Goal: Task Accomplishment & Management: Use online tool/utility

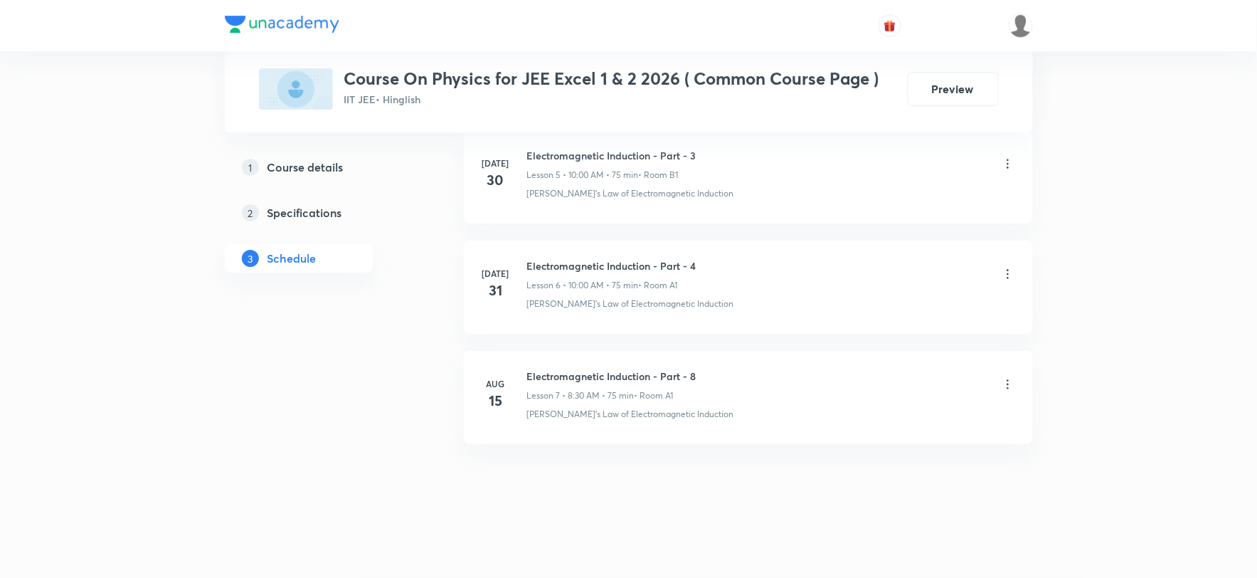
scroll to position [1349, 0]
click at [609, 379] on h6 "Electromagnetic Induction - Part - 8" at bounding box center [611, 376] width 169 height 15
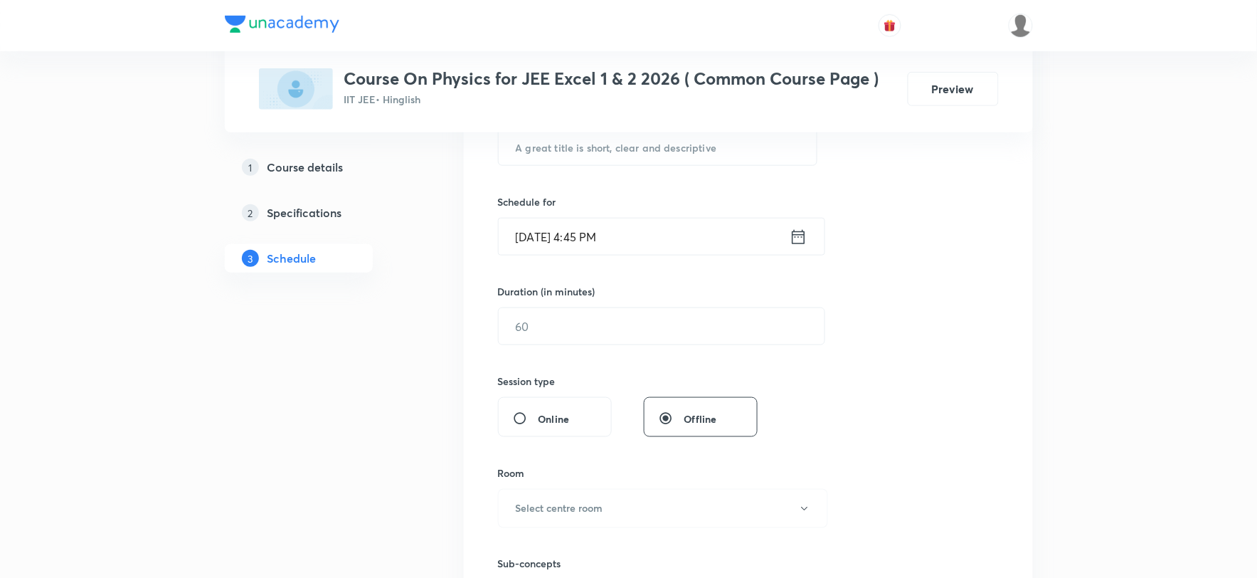
scroll to position [0, 0]
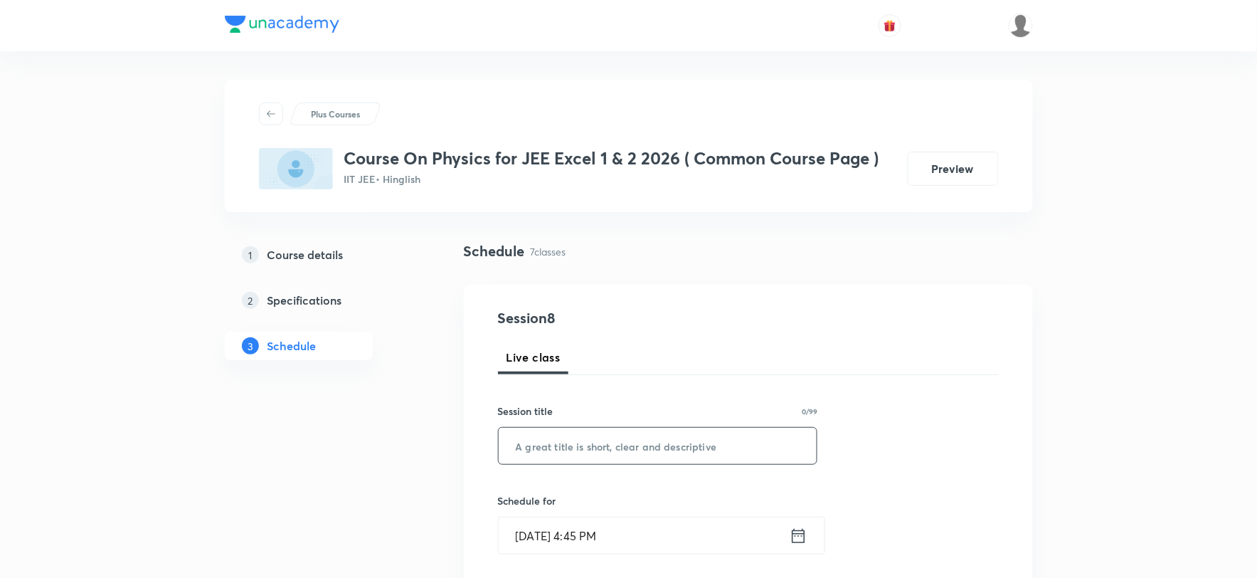
click at [603, 445] on input "text" at bounding box center [658, 446] width 319 height 36
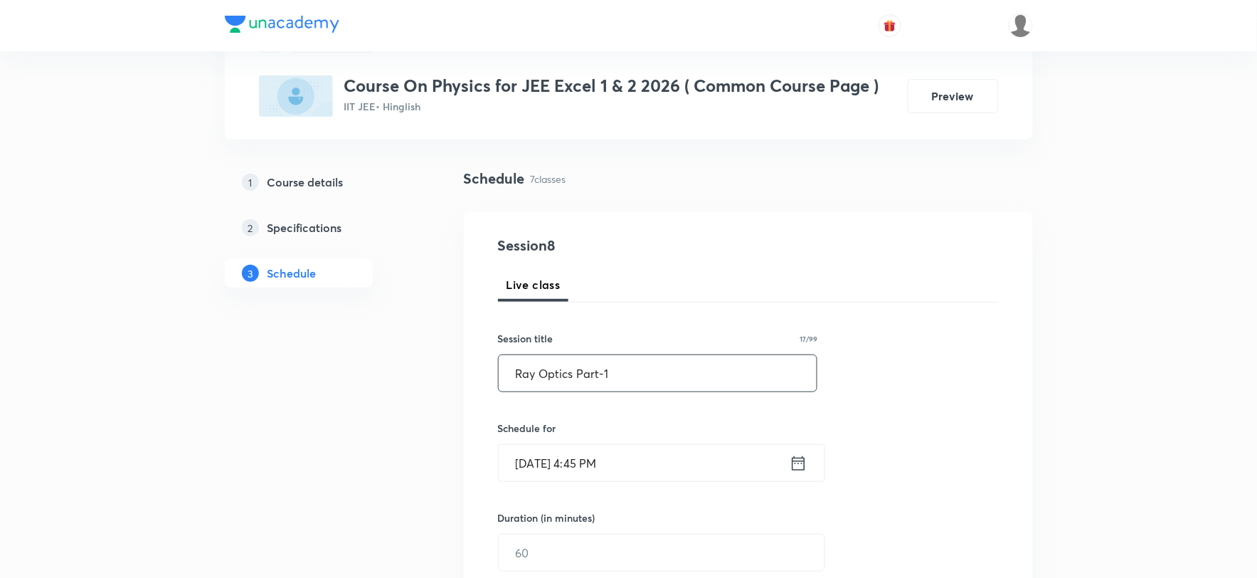
scroll to position [158, 0]
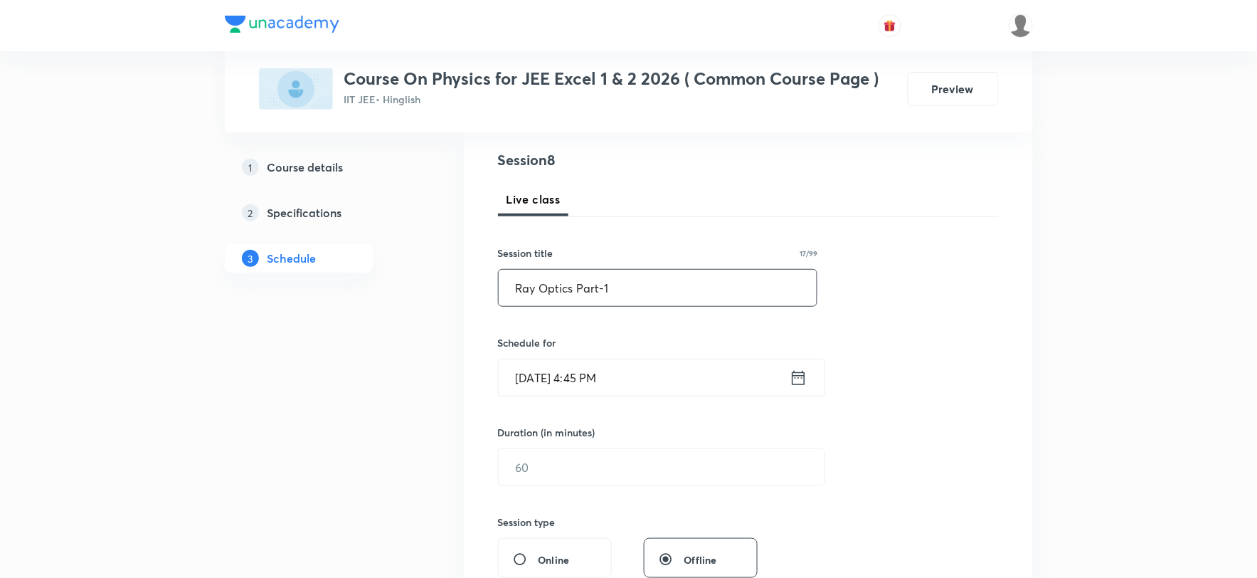
type input "Ray Optics Part-1"
click at [590, 373] on input "Aug 30, 2025, 4:45 PM" at bounding box center [644, 377] width 291 height 36
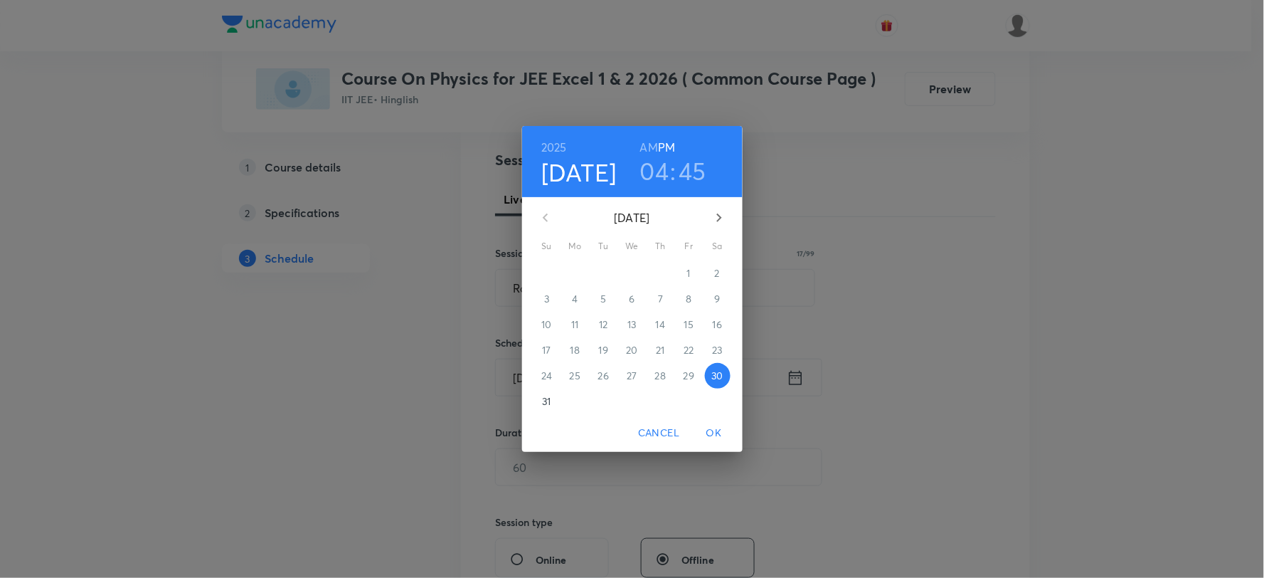
click at [545, 398] on p "31" at bounding box center [546, 401] width 9 height 14
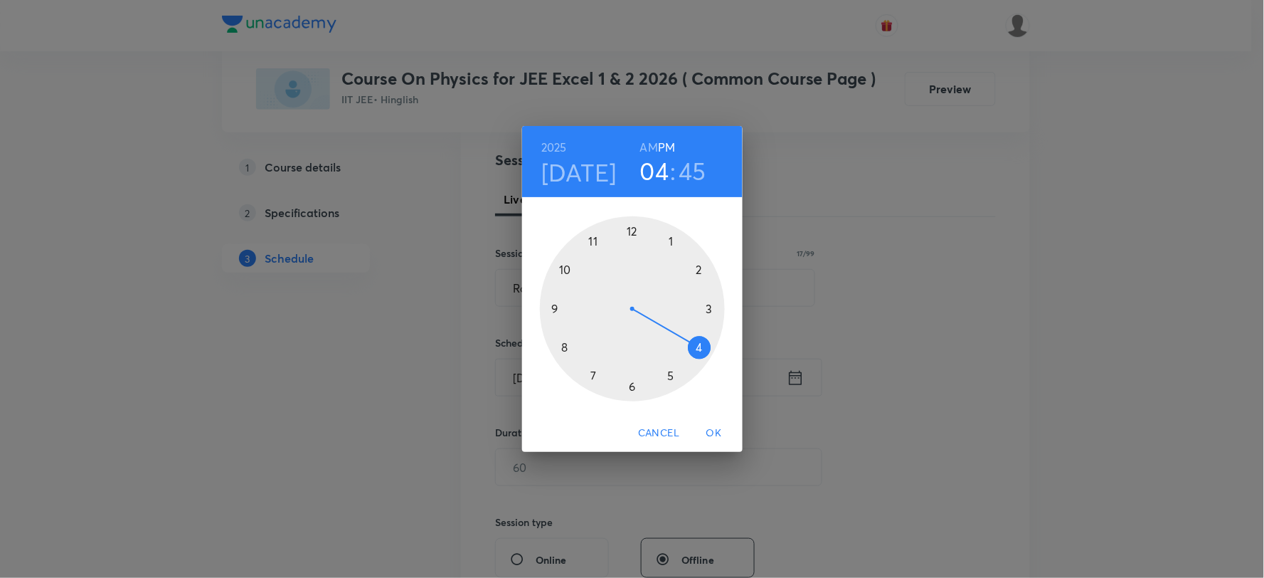
click at [651, 144] on h6 "AM" at bounding box center [649, 147] width 18 height 20
click at [567, 344] on div at bounding box center [632, 308] width 185 height 185
click at [630, 386] on div at bounding box center [632, 308] width 185 height 185
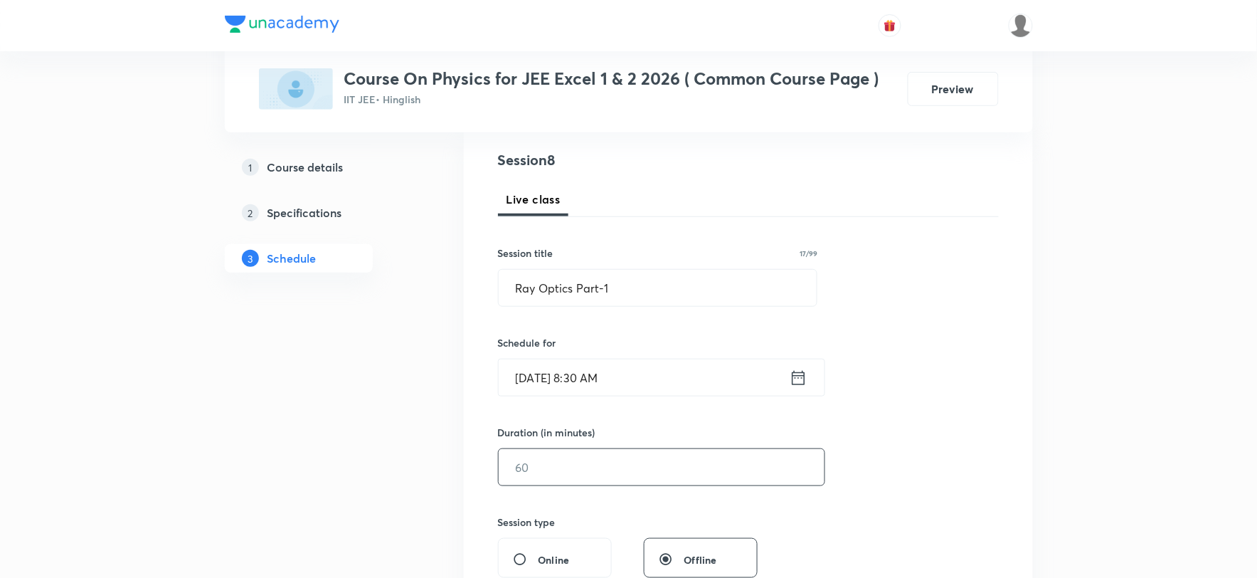
click at [585, 467] on input "text" at bounding box center [662, 467] width 326 height 36
type input "90"
click at [588, 382] on input "Aug 31, 2025, 8:30 AM" at bounding box center [644, 377] width 291 height 36
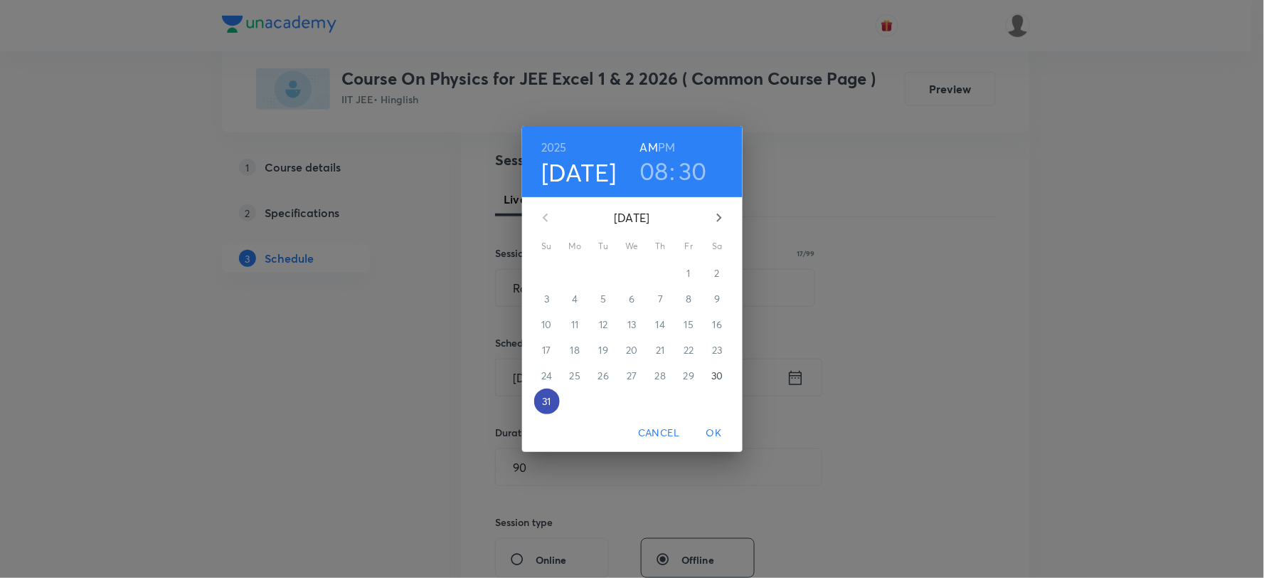
click at [550, 401] on p "31" at bounding box center [546, 401] width 9 height 14
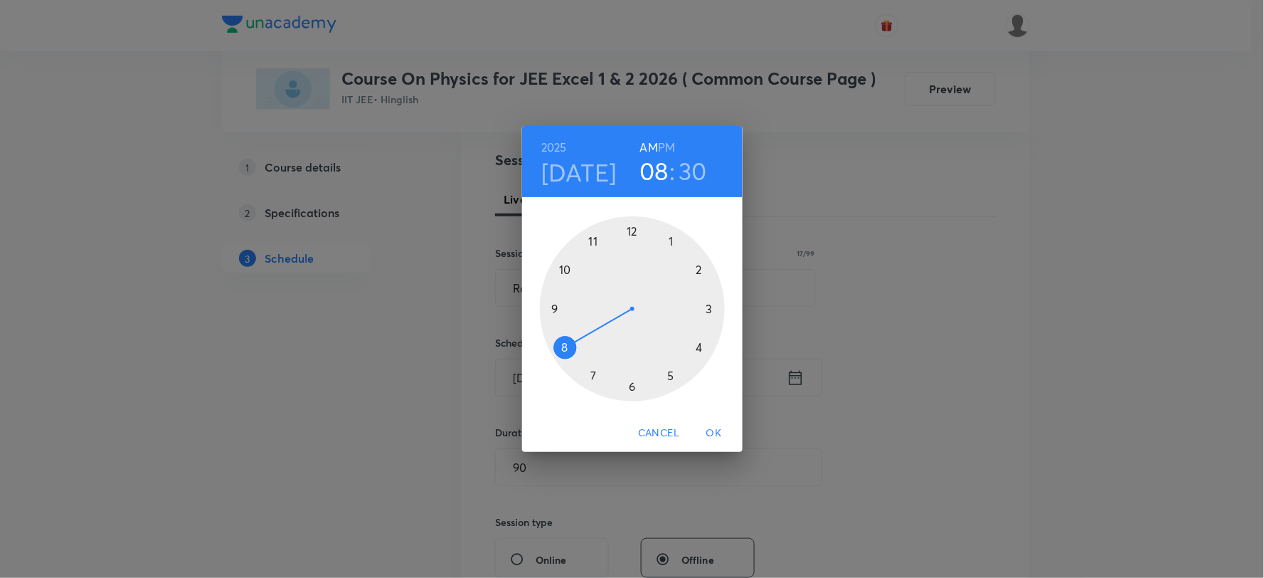
click at [562, 346] on div at bounding box center [632, 308] width 185 height 185
click at [634, 386] on div at bounding box center [632, 308] width 185 height 185
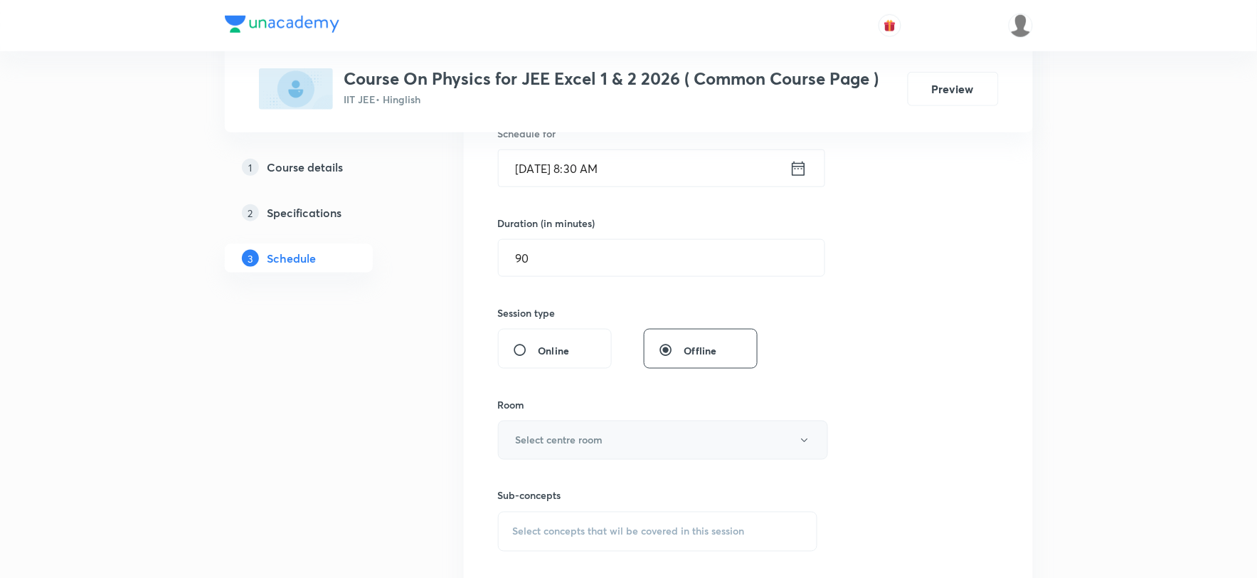
scroll to position [395, 0]
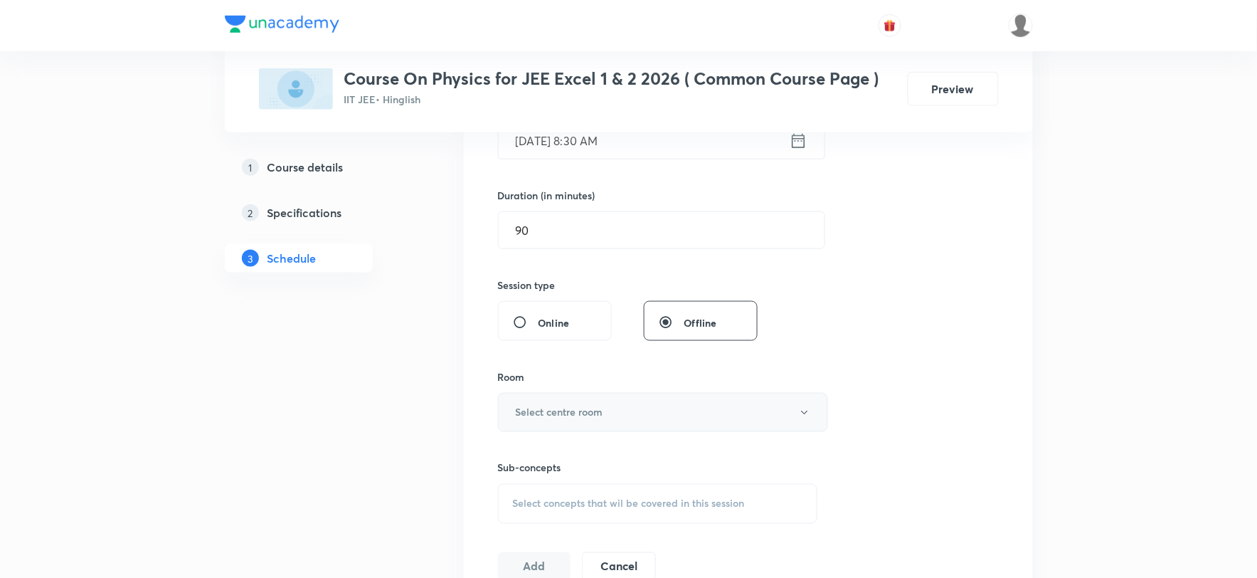
click at [593, 416] on h6 "Select centre room" at bounding box center [560, 412] width 88 height 15
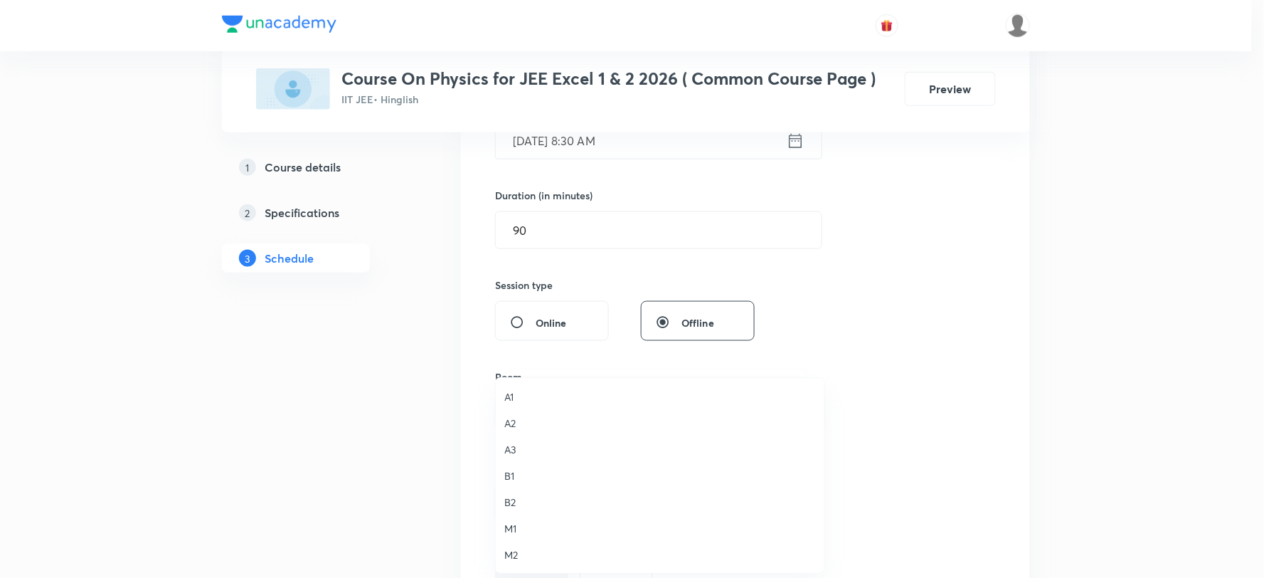
click at [521, 449] on span "A3" at bounding box center [660, 449] width 312 height 15
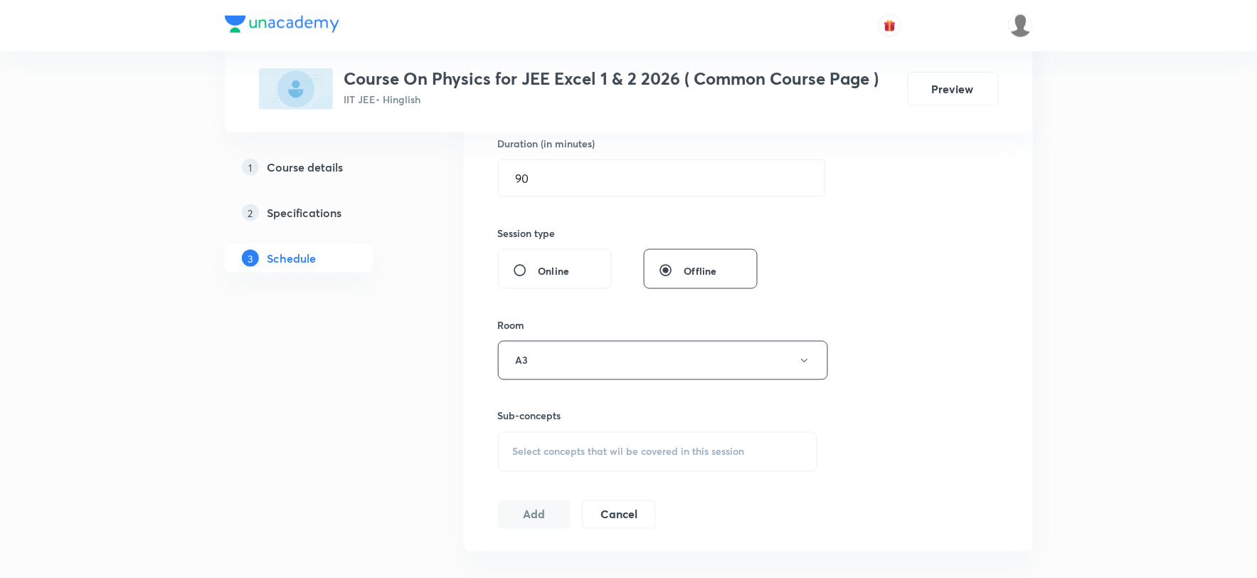
scroll to position [474, 0]
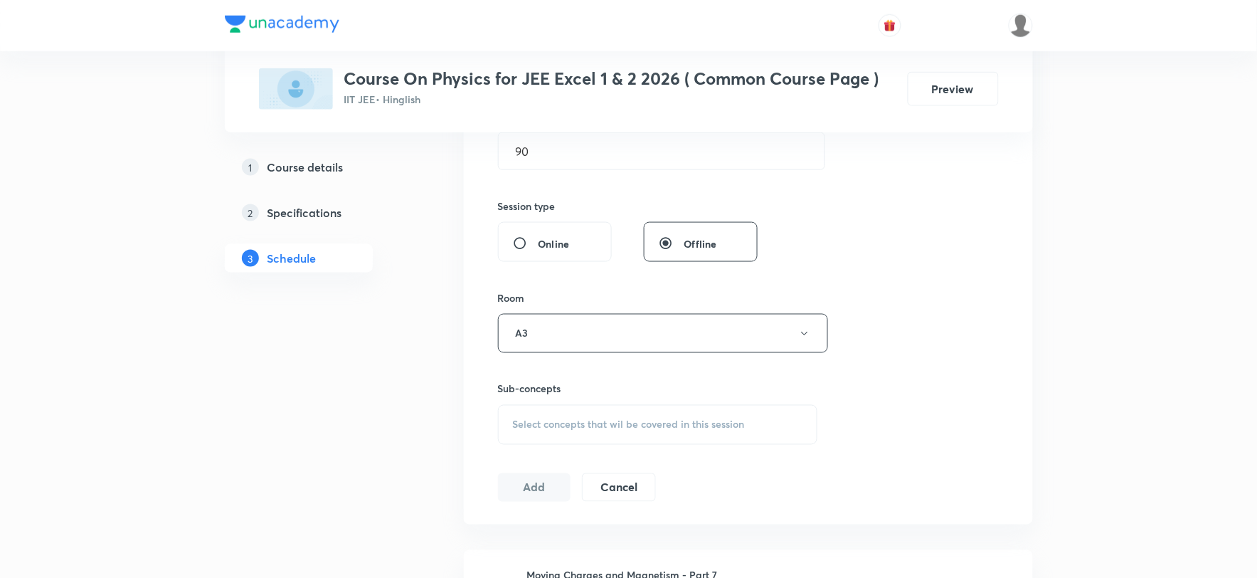
click at [544, 421] on span "Select concepts that wil be covered in this session" at bounding box center [629, 424] width 232 height 11
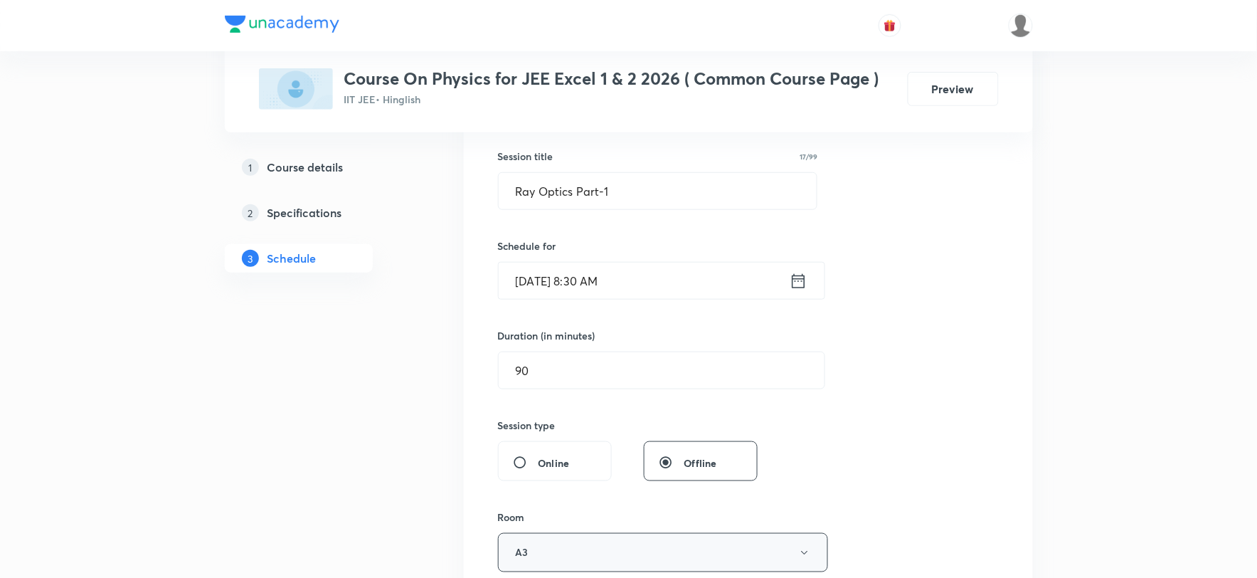
scroll to position [237, 0]
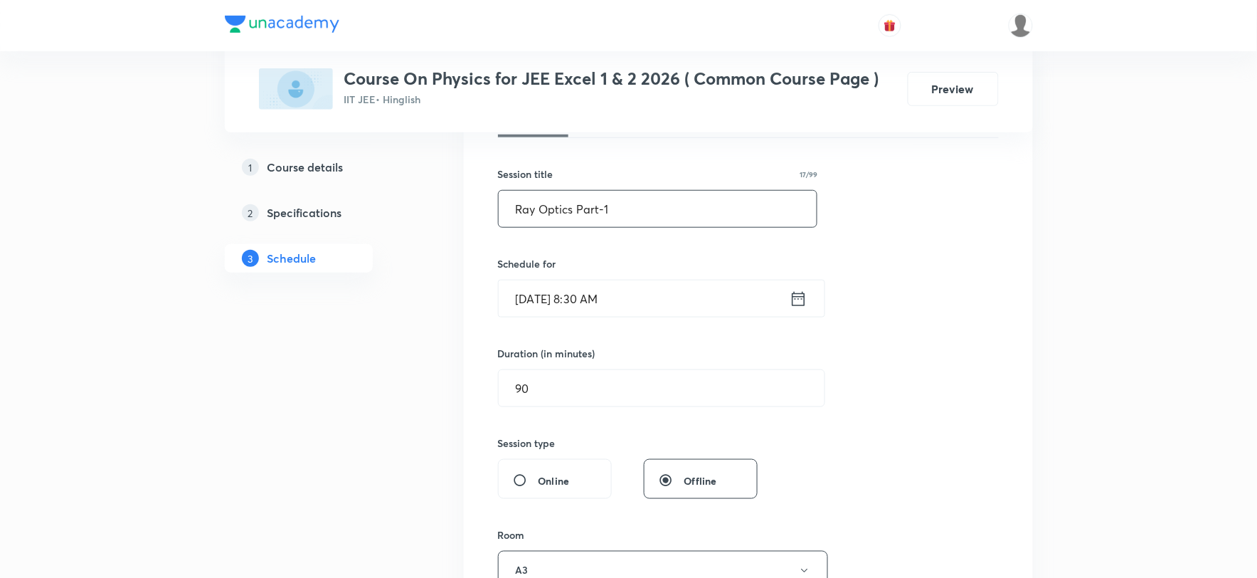
drag, startPoint x: 552, startPoint y: 208, endPoint x: 487, endPoint y: 209, distance: 64.8
click at [487, 209] on div "Session 8 Live class Session title 17/99 Ray Optics Part-1 ​ Schedule for Aug 3…" at bounding box center [748, 405] width 569 height 714
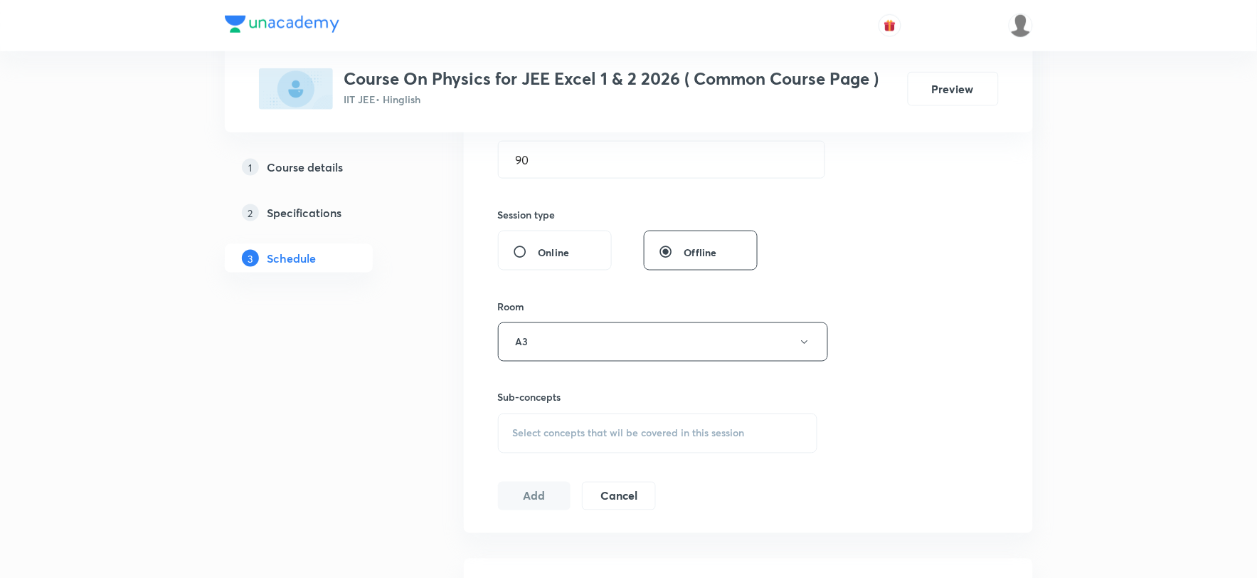
scroll to position [474, 0]
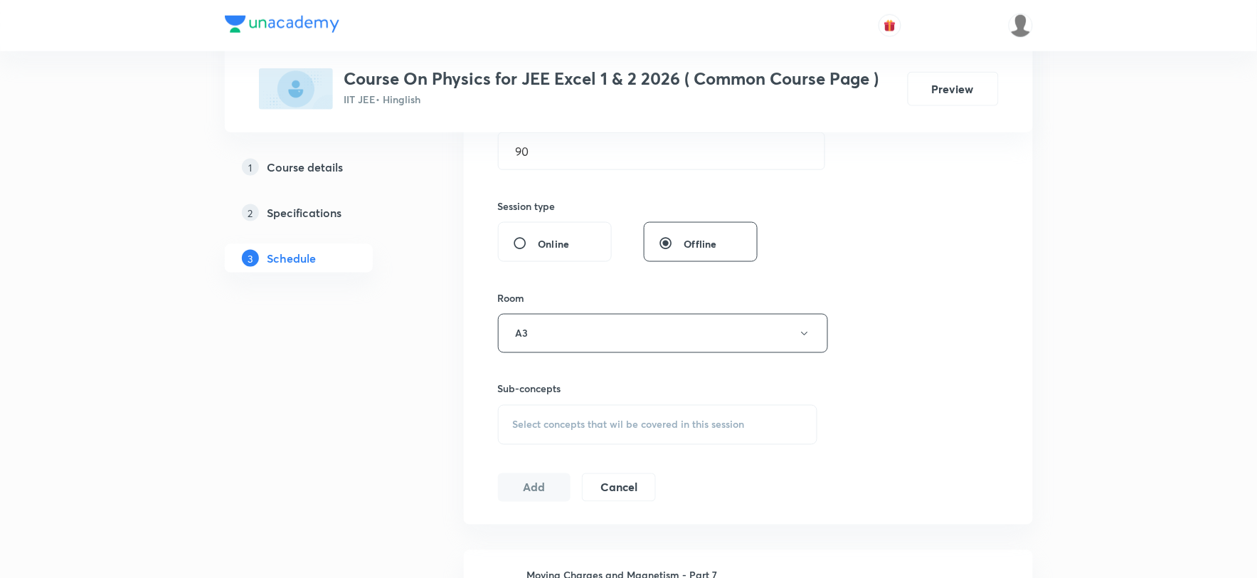
click at [568, 413] on div "Select concepts that wil be covered in this session" at bounding box center [658, 425] width 320 height 40
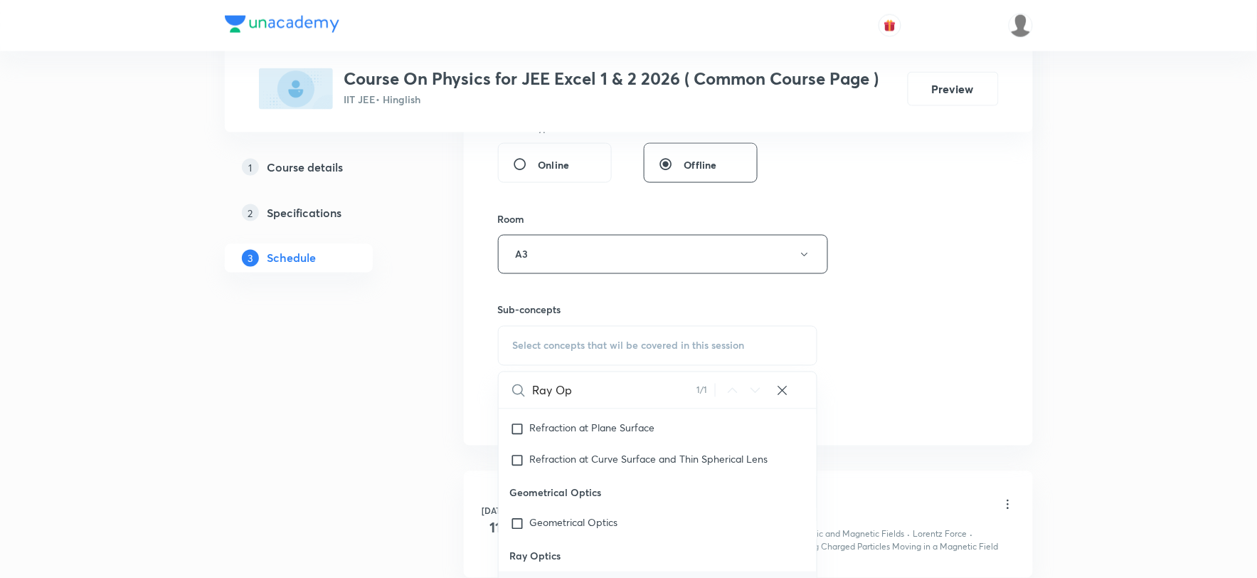
scroll to position [632, 0]
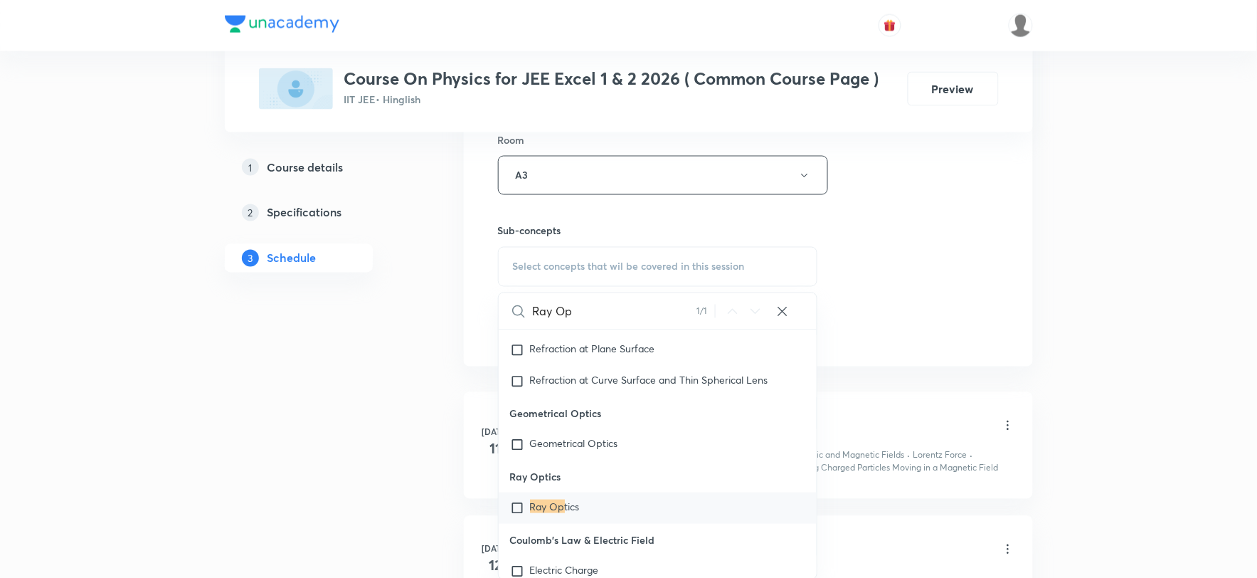
type input "Ray Op"
click at [565, 513] on span "tics" at bounding box center [572, 506] width 15 height 14
checkbox input "true"
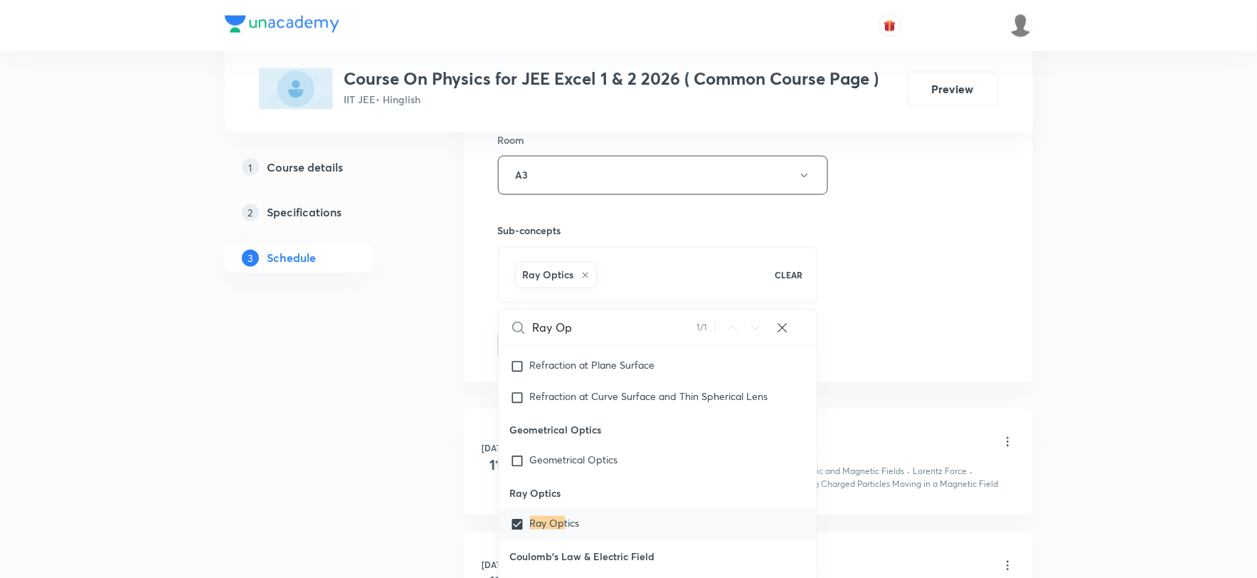
click at [418, 450] on div "1 Course details 2 Specifications 3 Schedule" at bounding box center [322, 447] width 194 height 1676
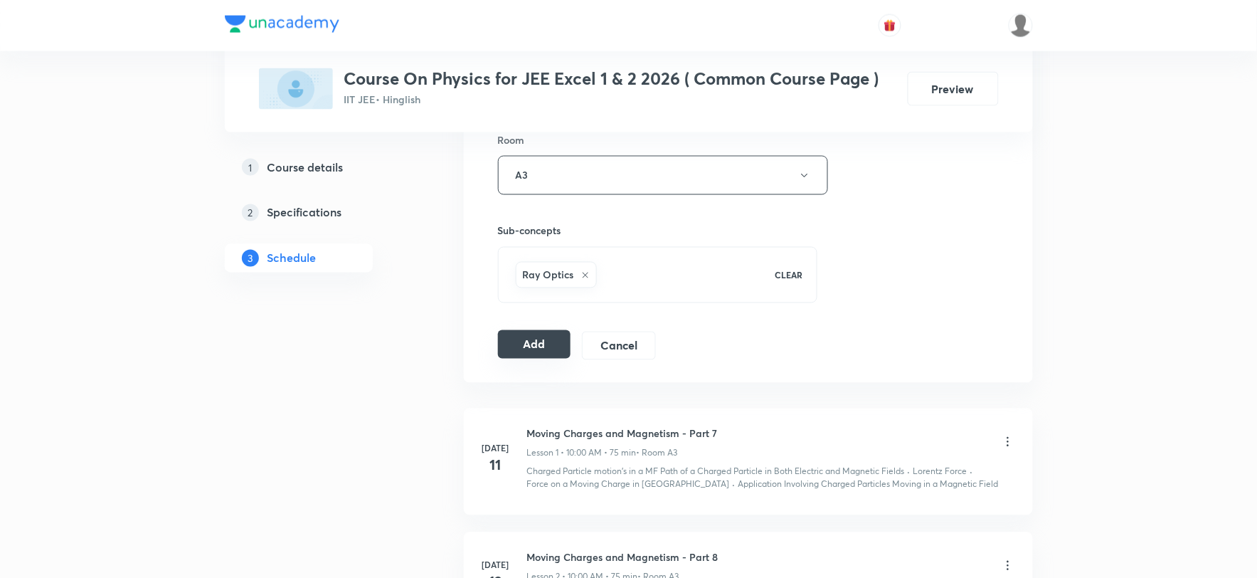
click at [529, 344] on button "Add" at bounding box center [534, 344] width 73 height 28
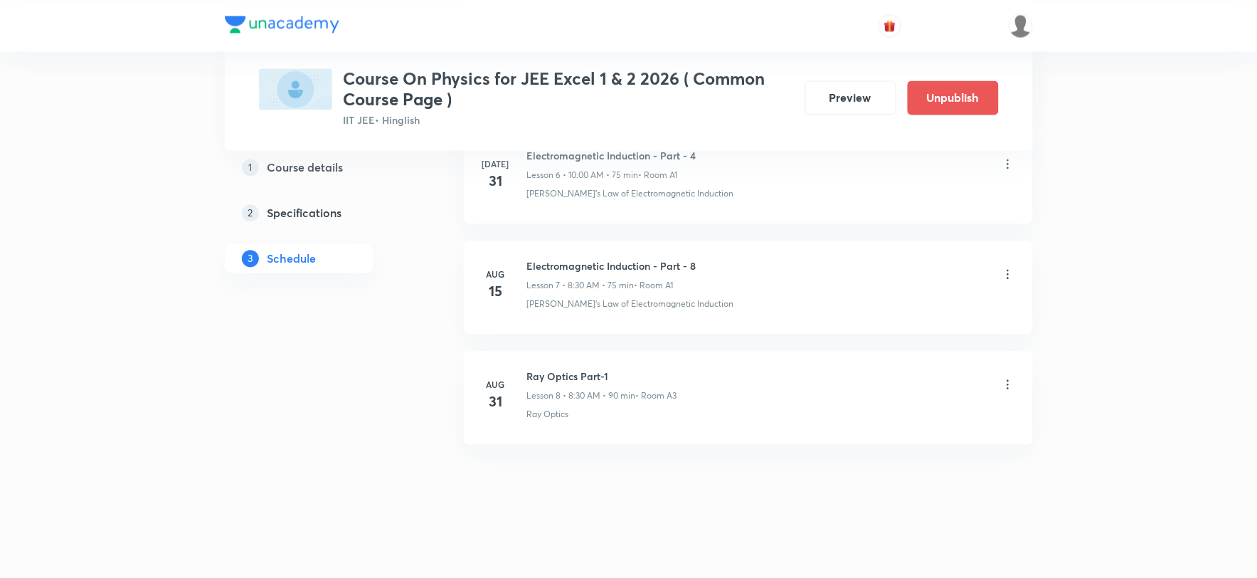
scroll to position [822, 0]
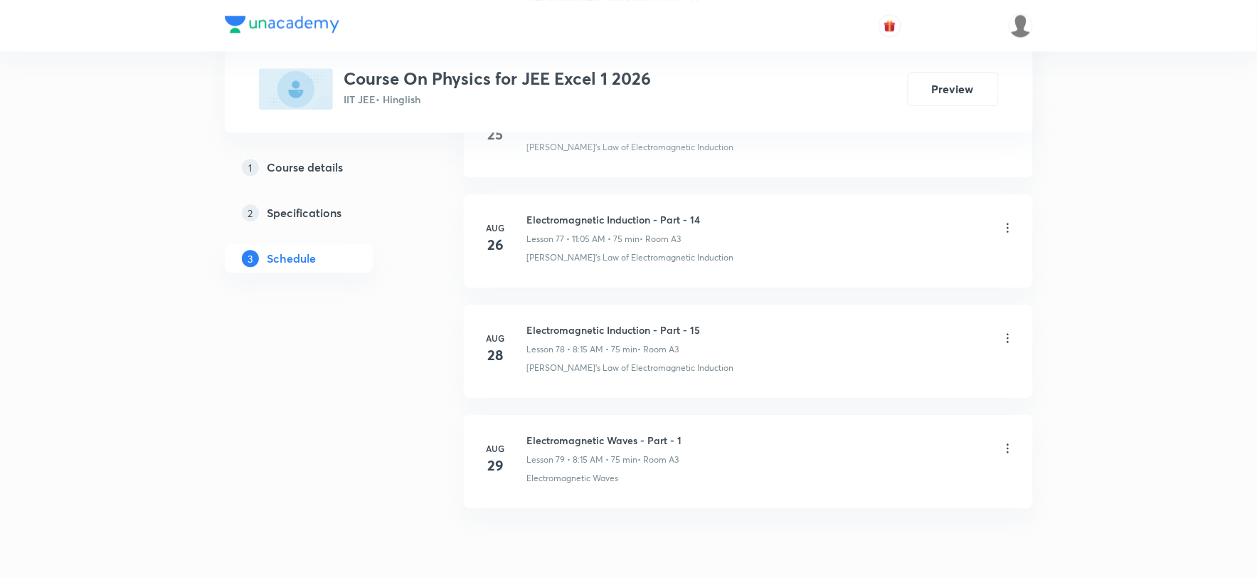
scroll to position [9285, 0]
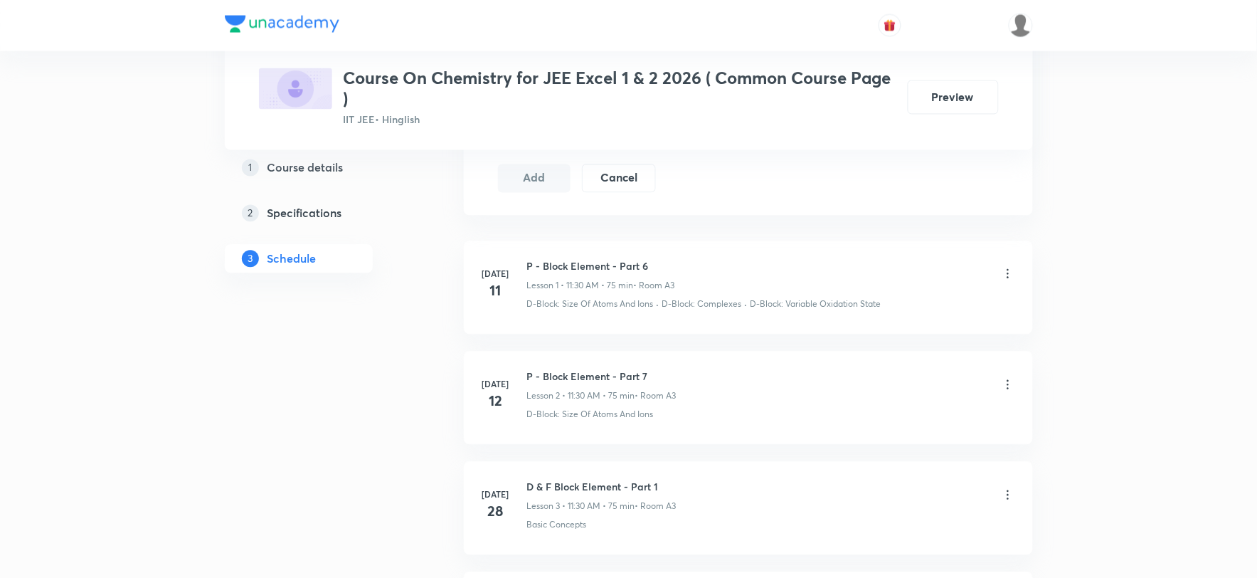
scroll to position [168, 0]
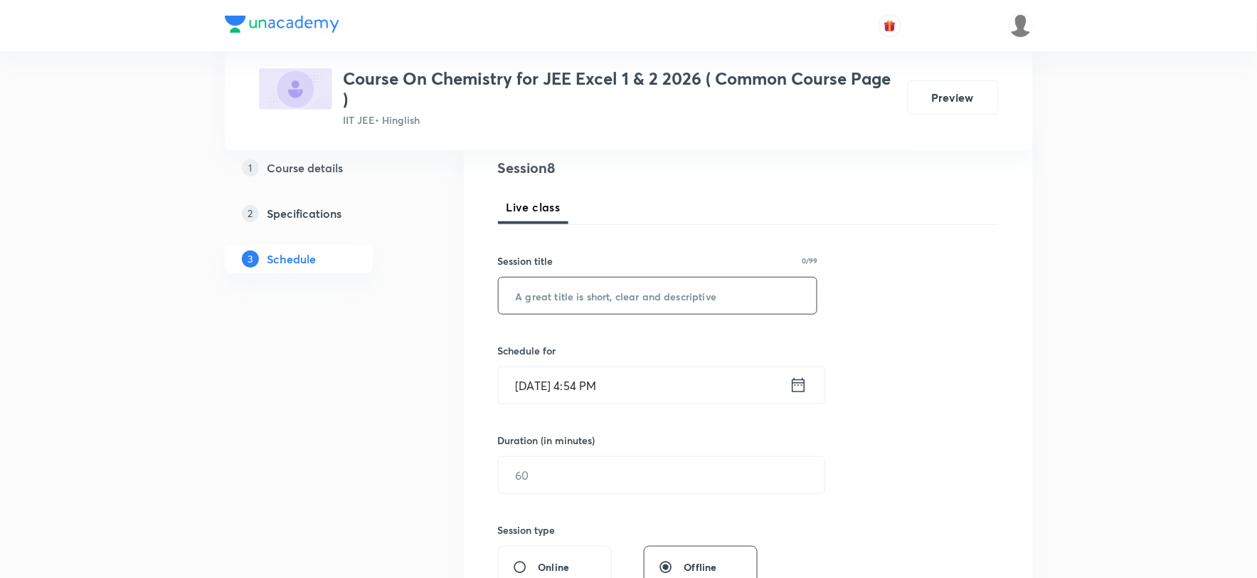
click at [609, 287] on input "text" at bounding box center [658, 295] width 319 height 36
type input "Organic Chemistry Part-1"
click at [588, 396] on input "Aug 30, 2025, 4:54 PM" at bounding box center [644, 385] width 291 height 36
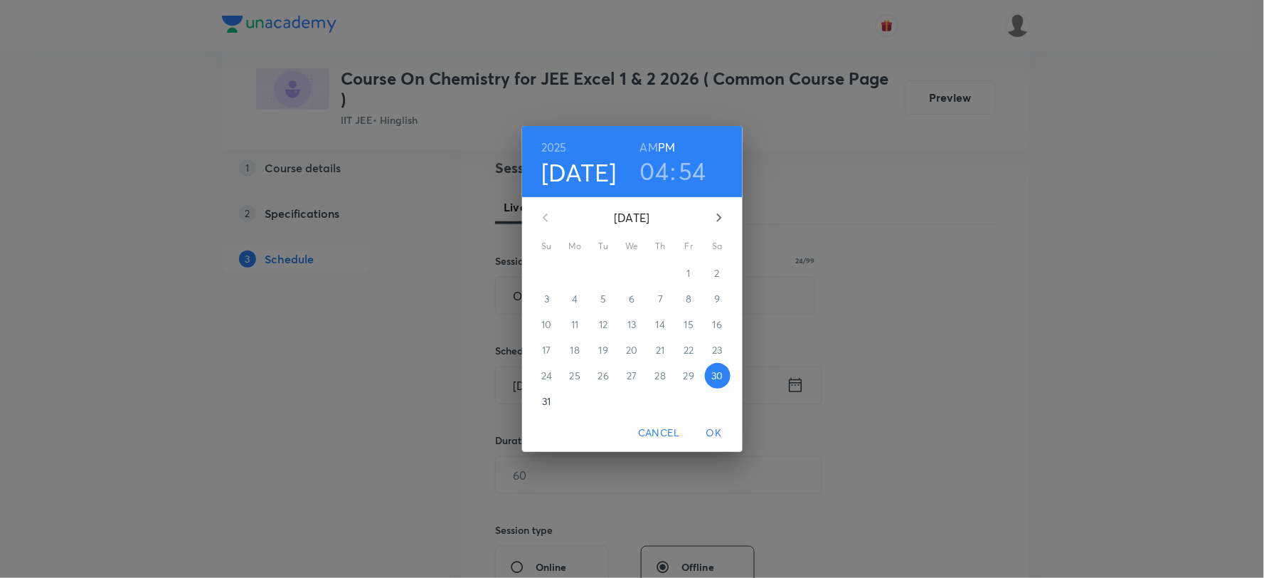
click at [548, 394] on p "31" at bounding box center [546, 401] width 9 height 14
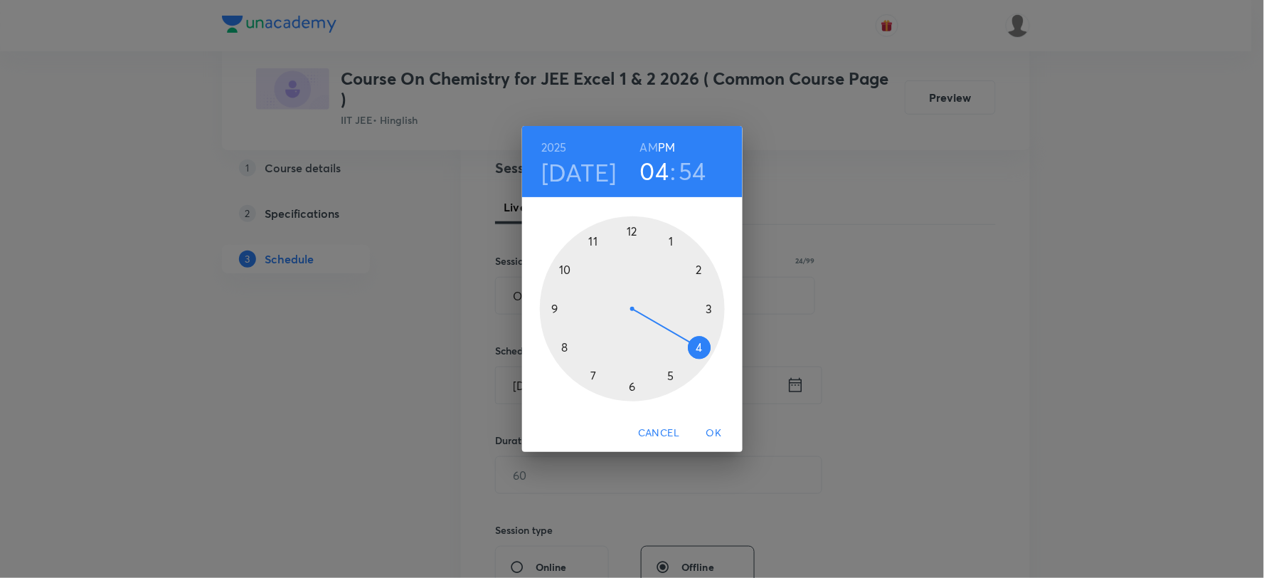
click at [650, 143] on h6 "AM" at bounding box center [649, 147] width 18 height 20
click at [565, 270] on div at bounding box center [632, 308] width 185 height 185
click at [631, 381] on div at bounding box center [632, 308] width 185 height 185
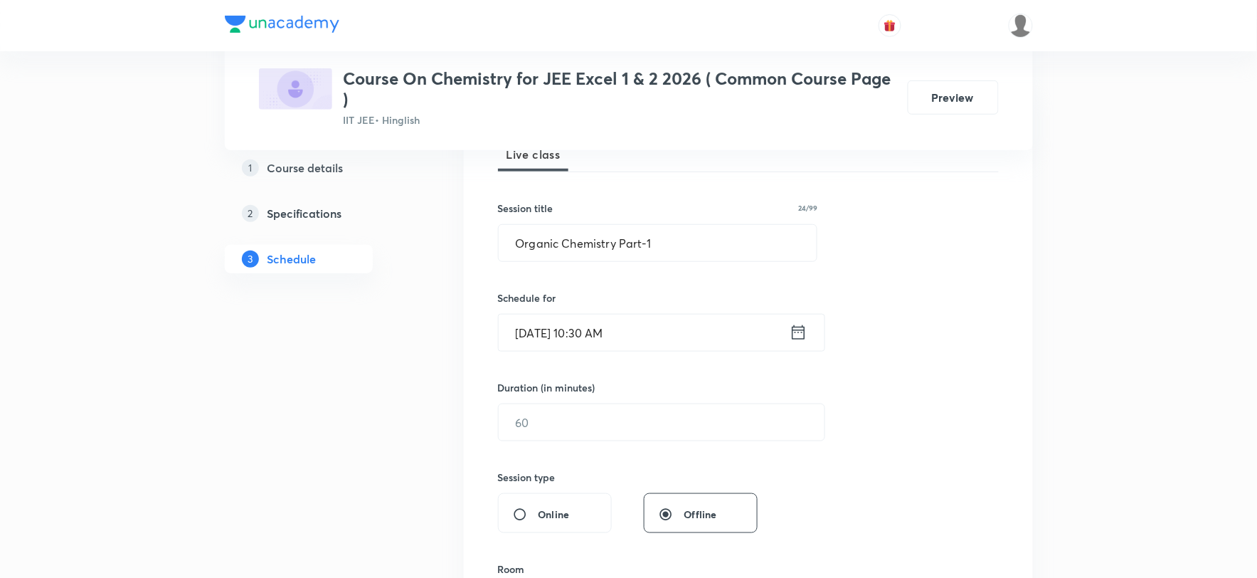
scroll to position [247, 0]
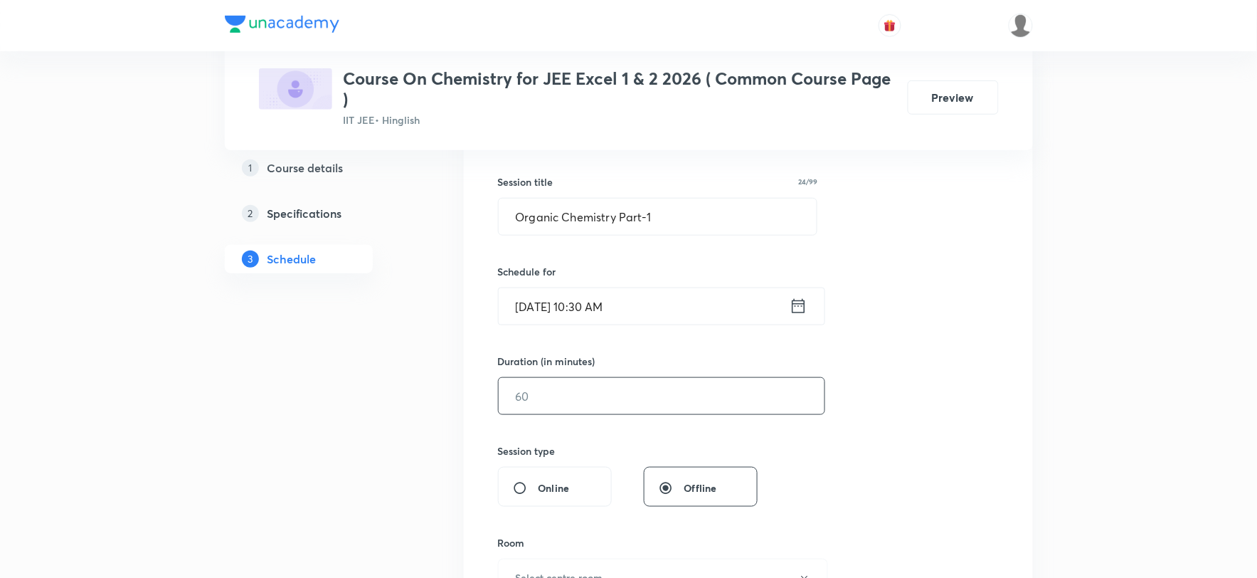
click at [551, 402] on input "text" at bounding box center [662, 396] width 326 height 36
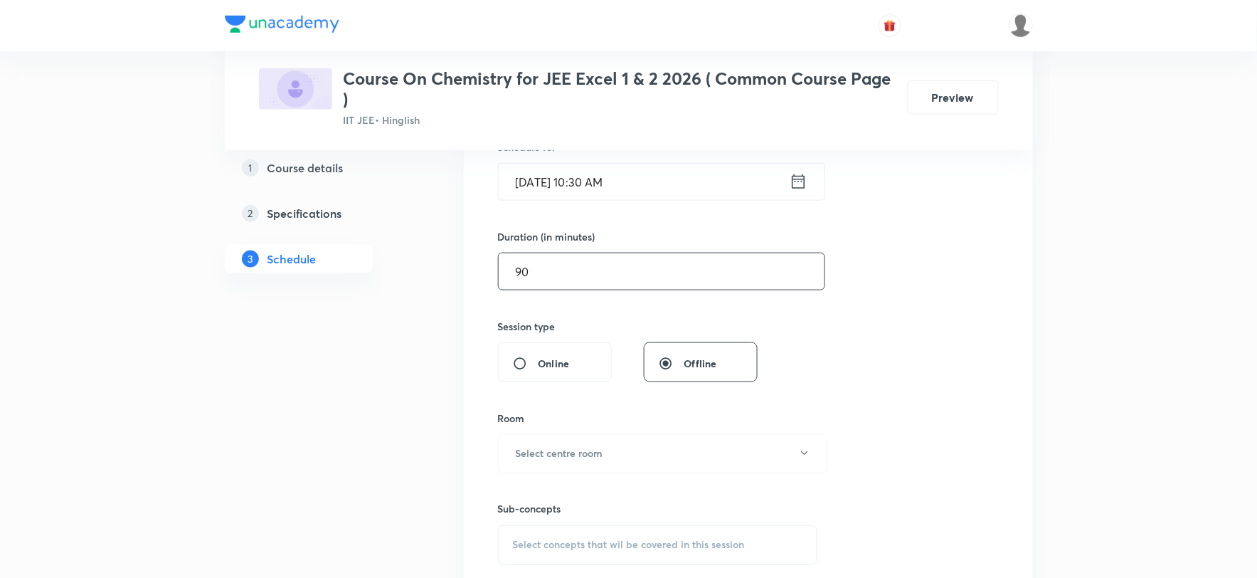
scroll to position [406, 0]
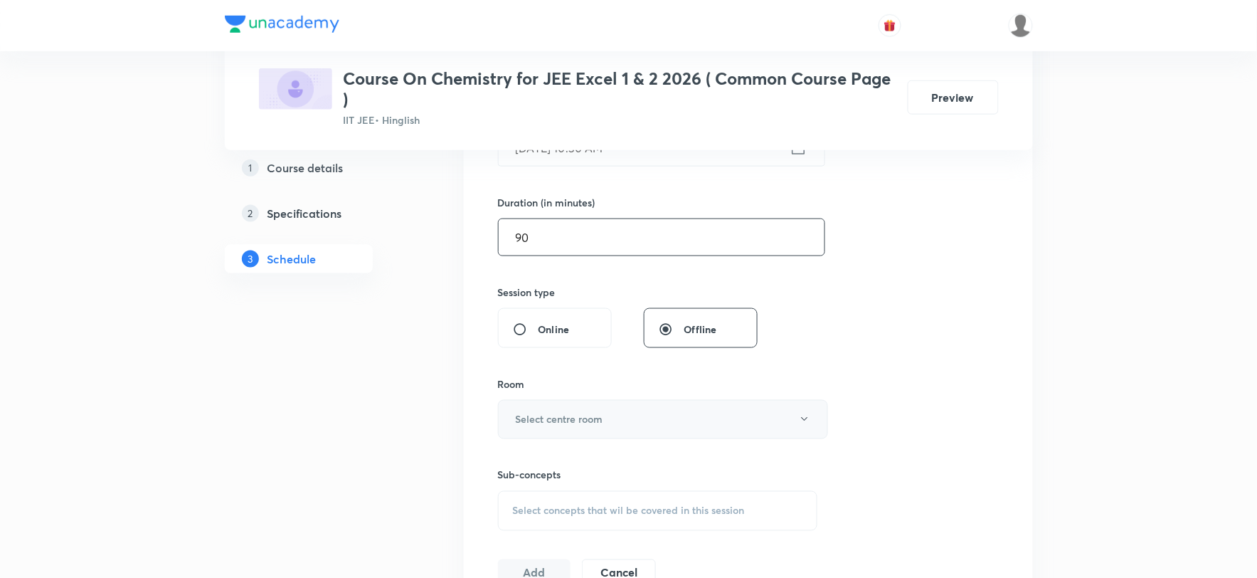
type input "90"
click at [603, 409] on button "Select centre room" at bounding box center [663, 419] width 330 height 39
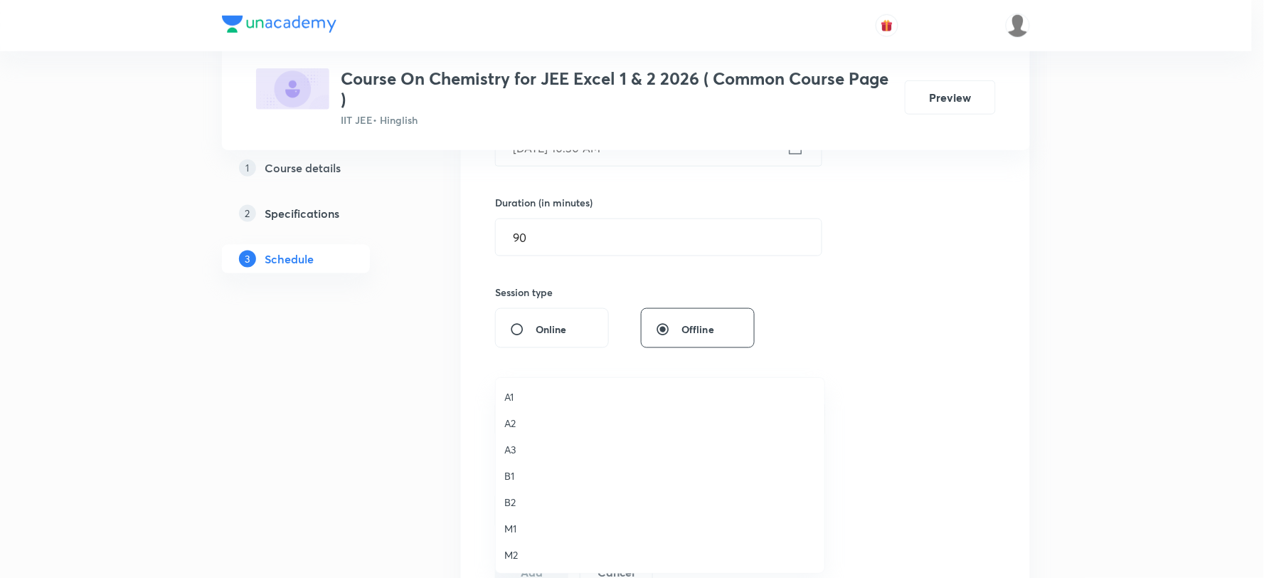
click at [524, 442] on span "A3" at bounding box center [660, 449] width 312 height 15
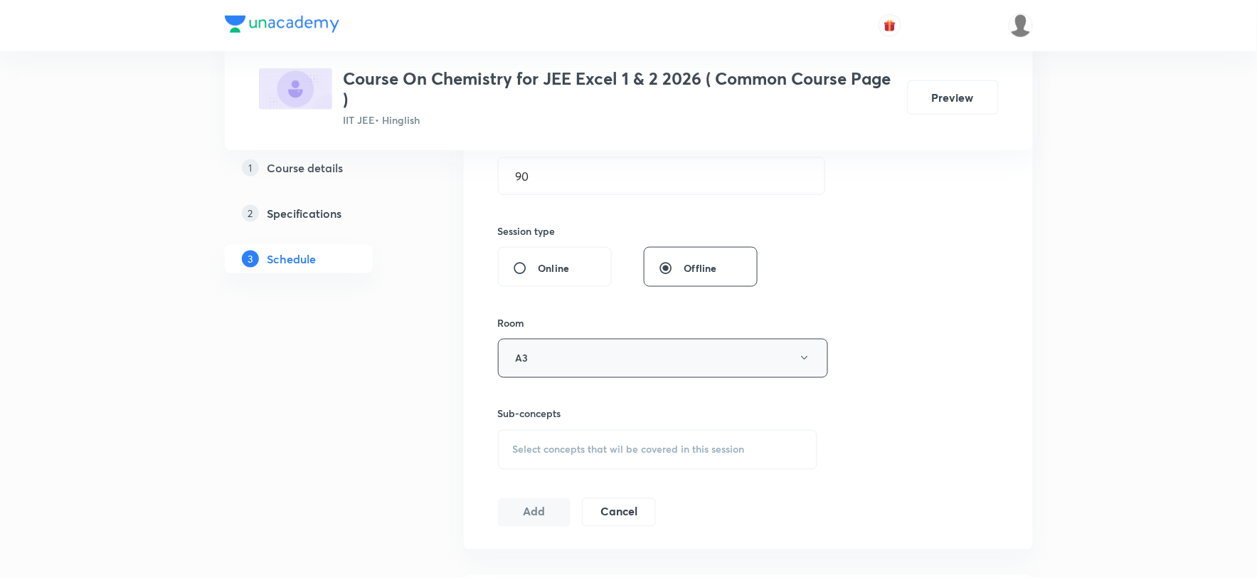
scroll to position [484, 0]
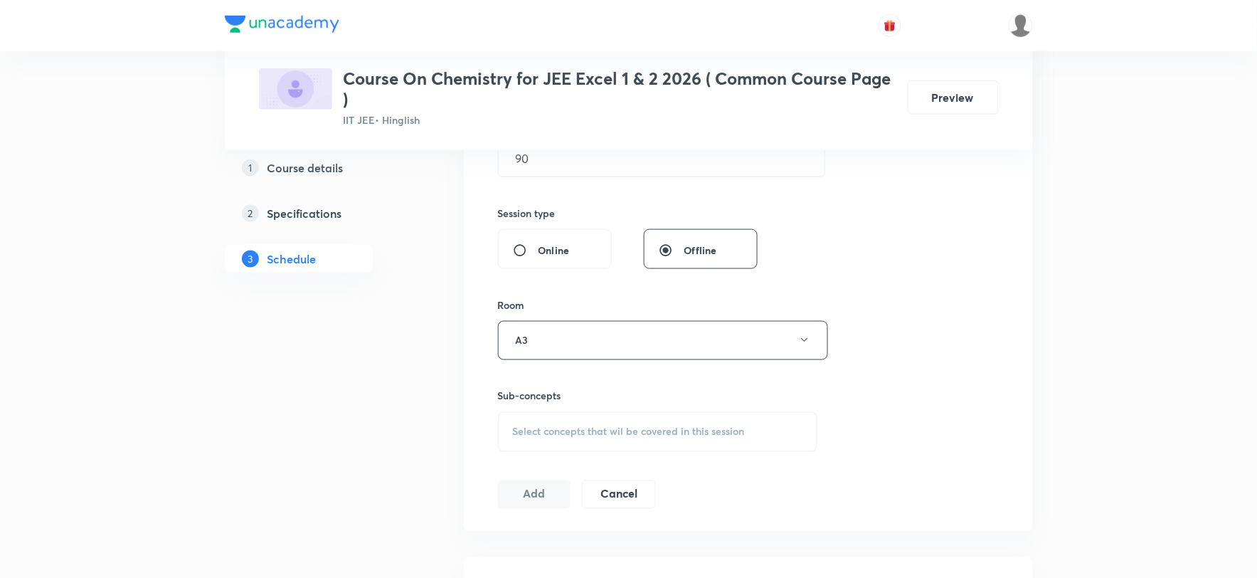
click at [553, 420] on div "Select concepts that wil be covered in this session" at bounding box center [658, 432] width 320 height 40
drag, startPoint x: 594, startPoint y: 478, endPoint x: 522, endPoint y: 474, distance: 72.0
click at [522, 474] on div "W9T15S36 0 / 0 ​" at bounding box center [658, 476] width 319 height 36
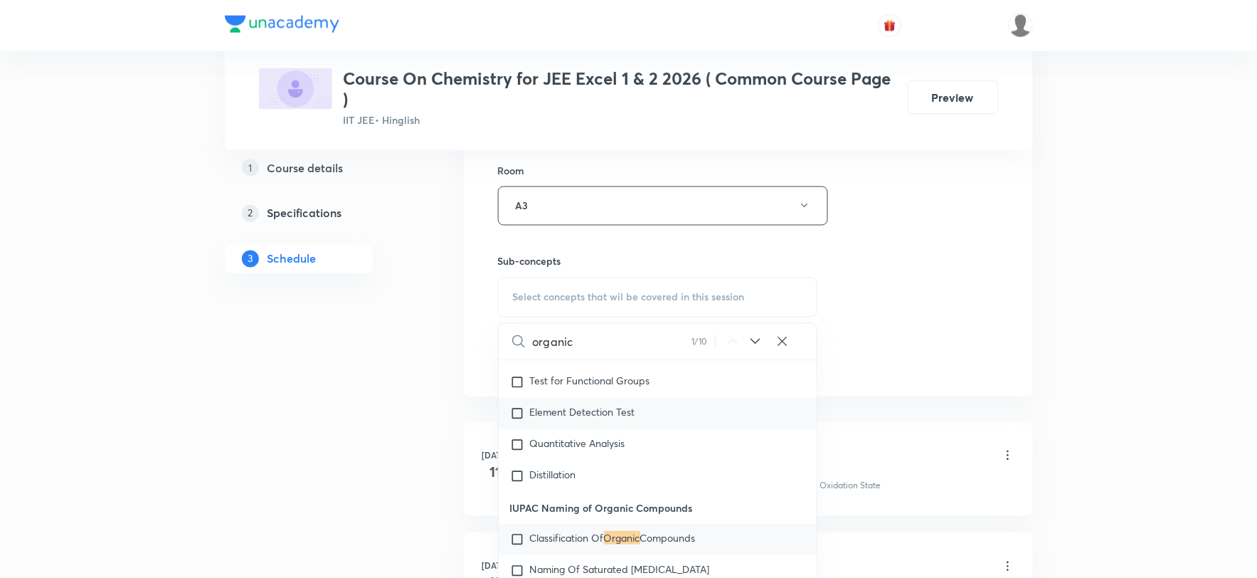
scroll to position [642, 0]
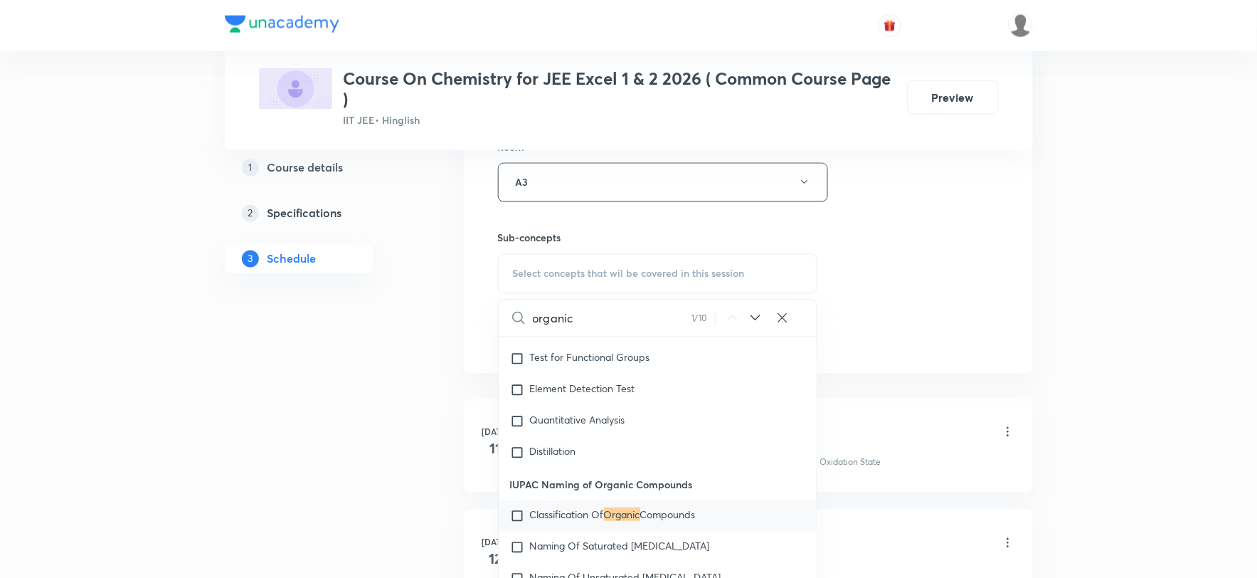
type input "organic"
click at [580, 514] on span "Classification Of" at bounding box center [567, 514] width 74 height 14
checkbox input "true"
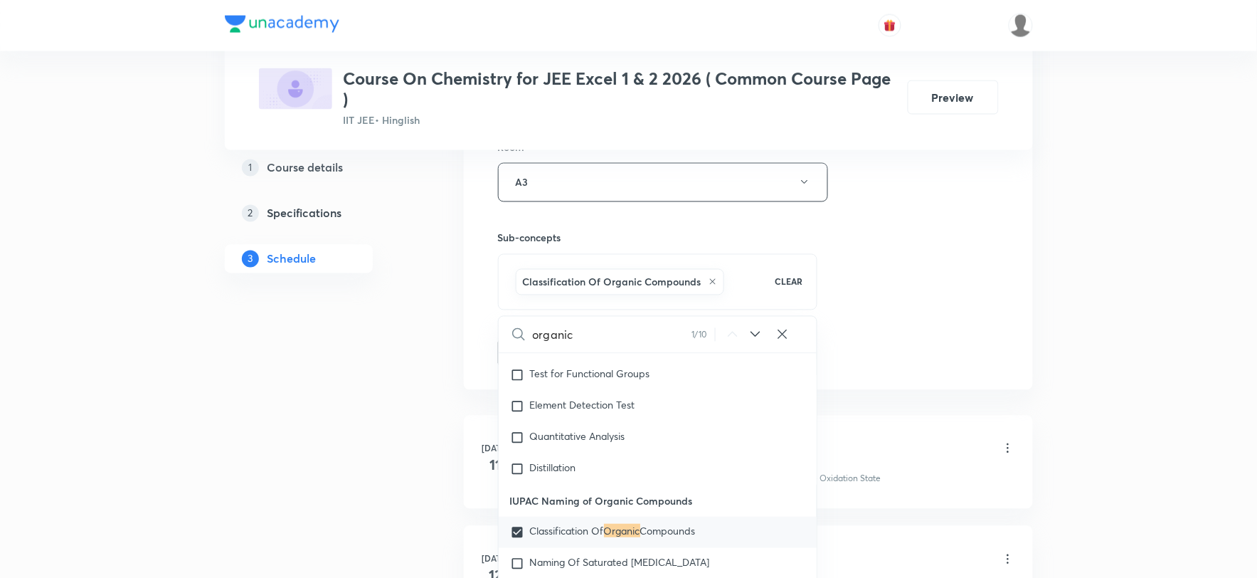
click at [413, 499] on div "1 Course details 2 Specifications 3 Schedule" at bounding box center [322, 447] width 194 height 1663
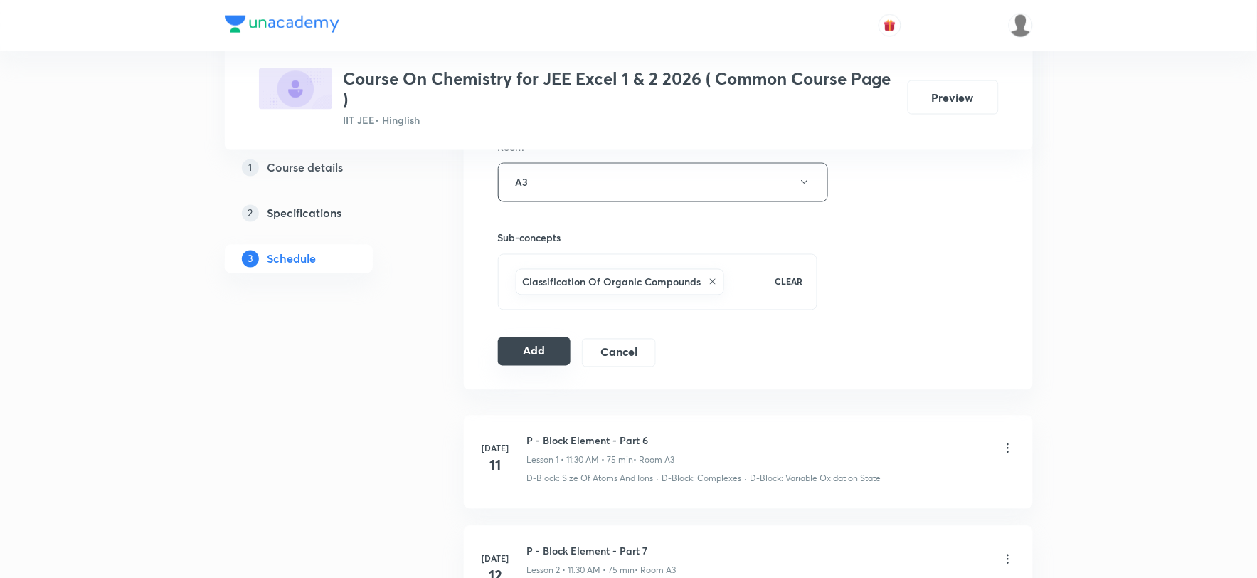
click at [531, 350] on button "Add" at bounding box center [534, 351] width 73 height 28
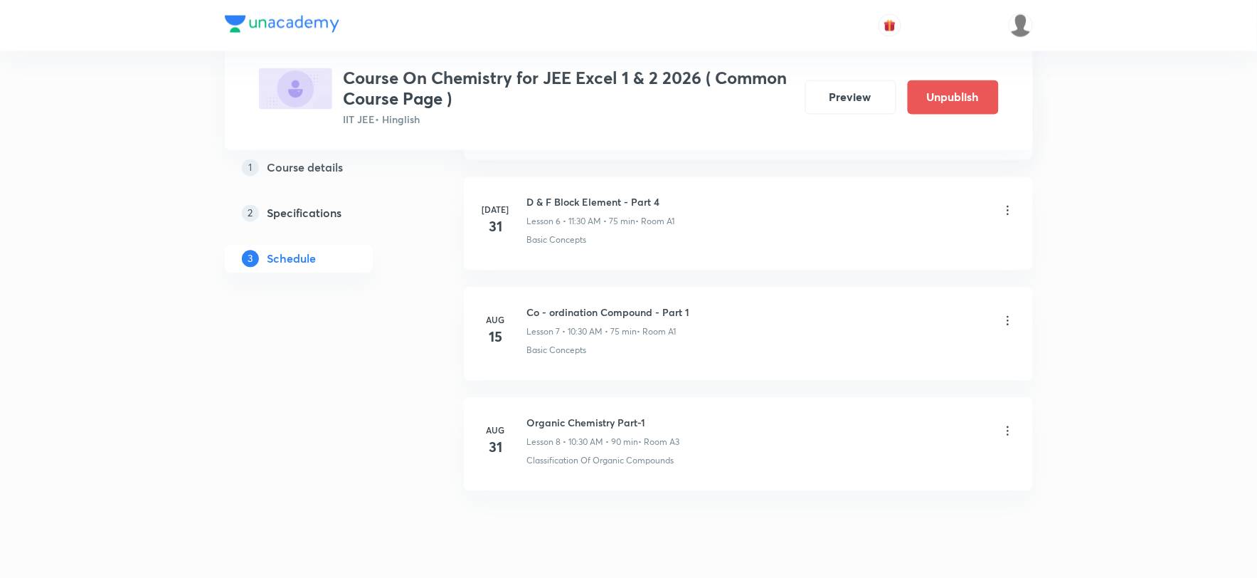
scroll to position [809, 0]
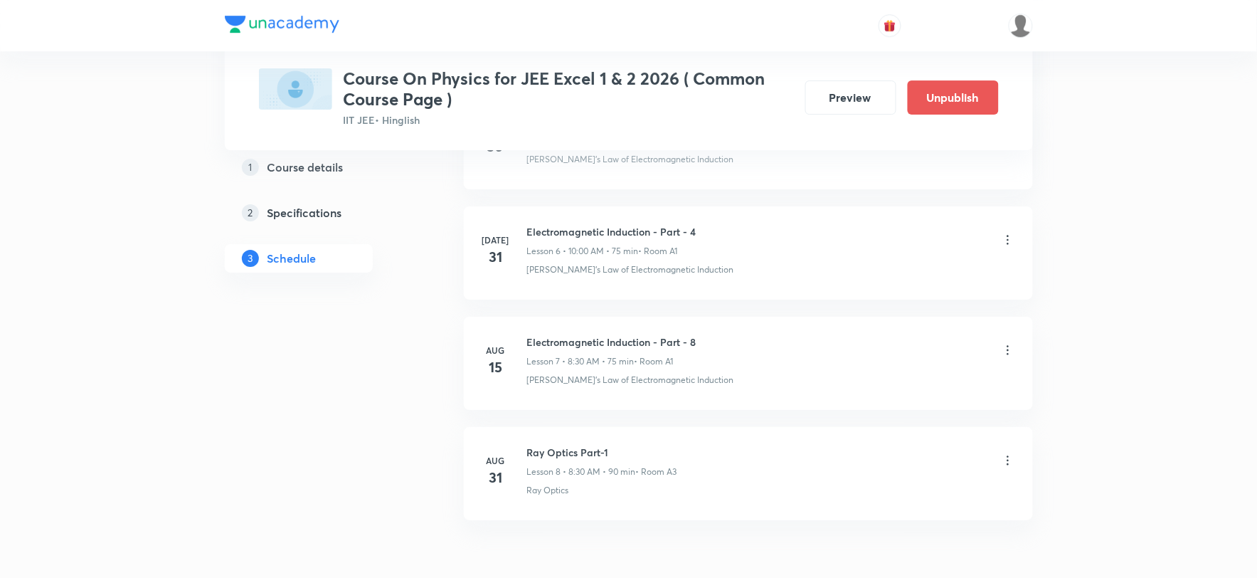
scroll to position [1477, 0]
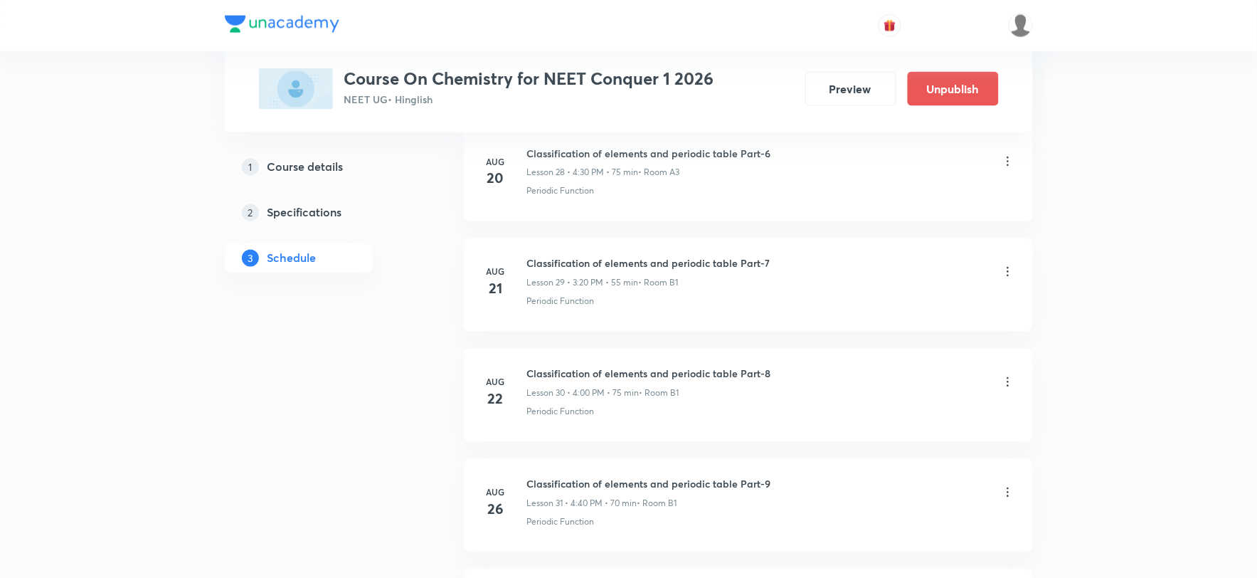
scroll to position [4316, 0]
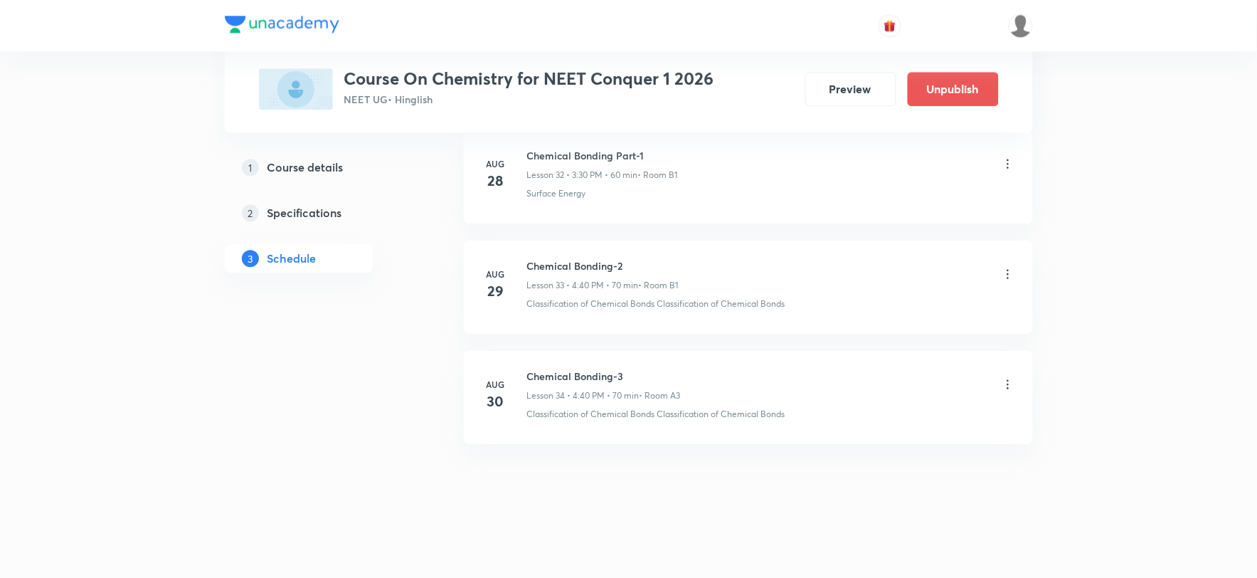
click at [543, 372] on h6 "Chemical Bonding-3" at bounding box center [604, 376] width 154 height 15
copy h6 "Chemical Bonding-3"
click at [659, 370] on h6 "Chemical Bonding-3" at bounding box center [604, 376] width 154 height 15
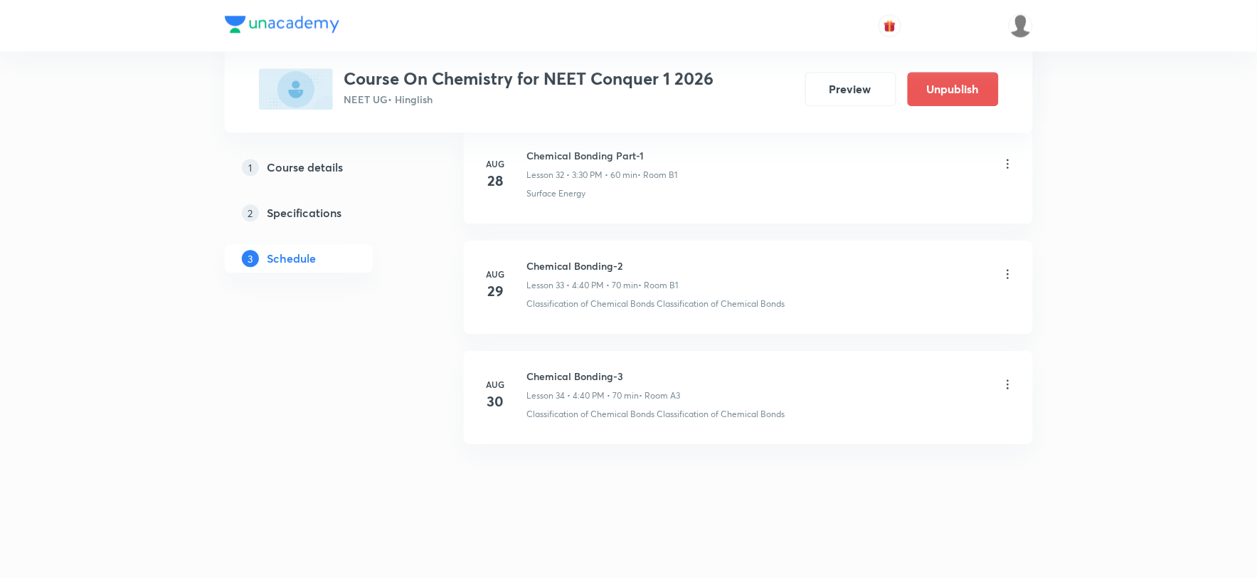
click at [546, 373] on h6 "Chemical Bonding-3" at bounding box center [604, 376] width 154 height 15
copy h6 "Chemical Bonding-3"
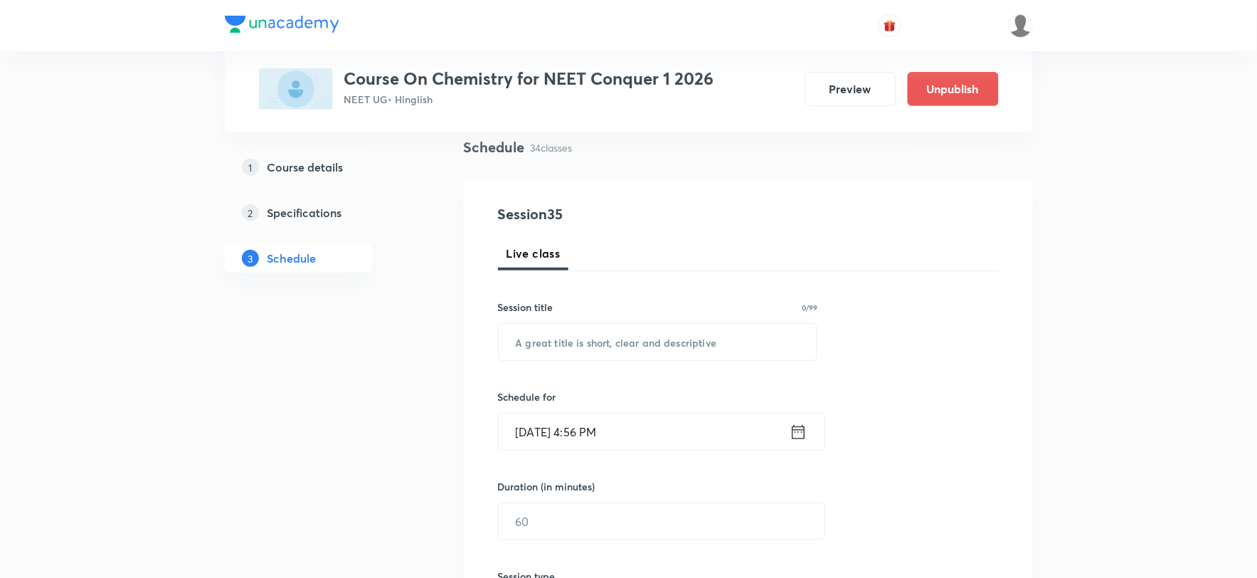
scroll to position [0, 0]
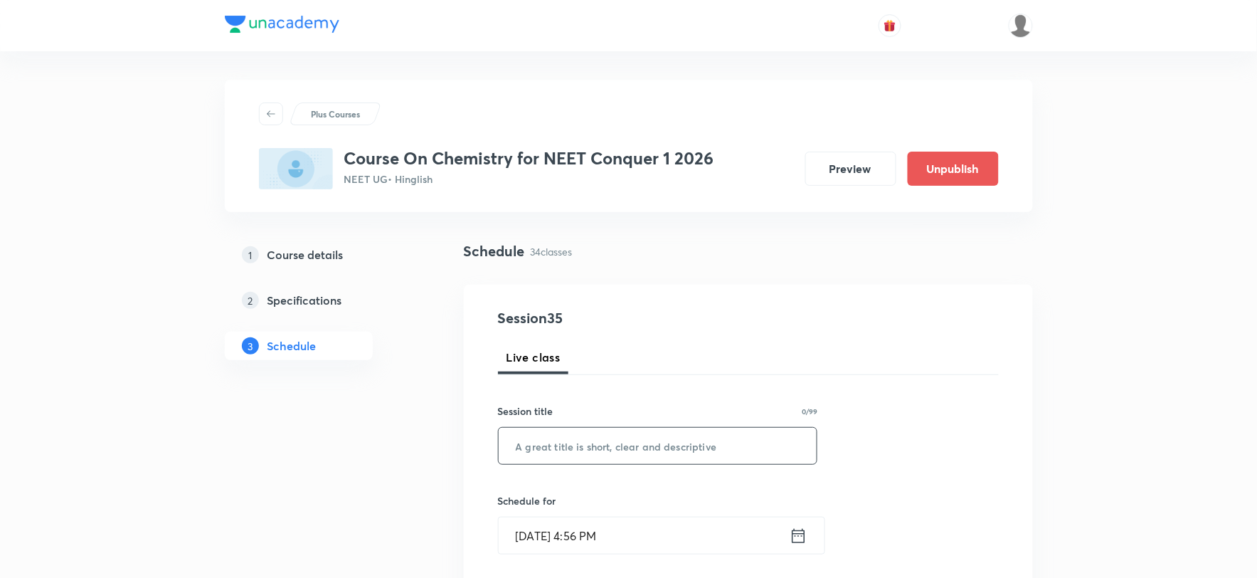
click at [620, 440] on input "text" at bounding box center [658, 446] width 319 height 36
paste input "Chemical Bonding-3"
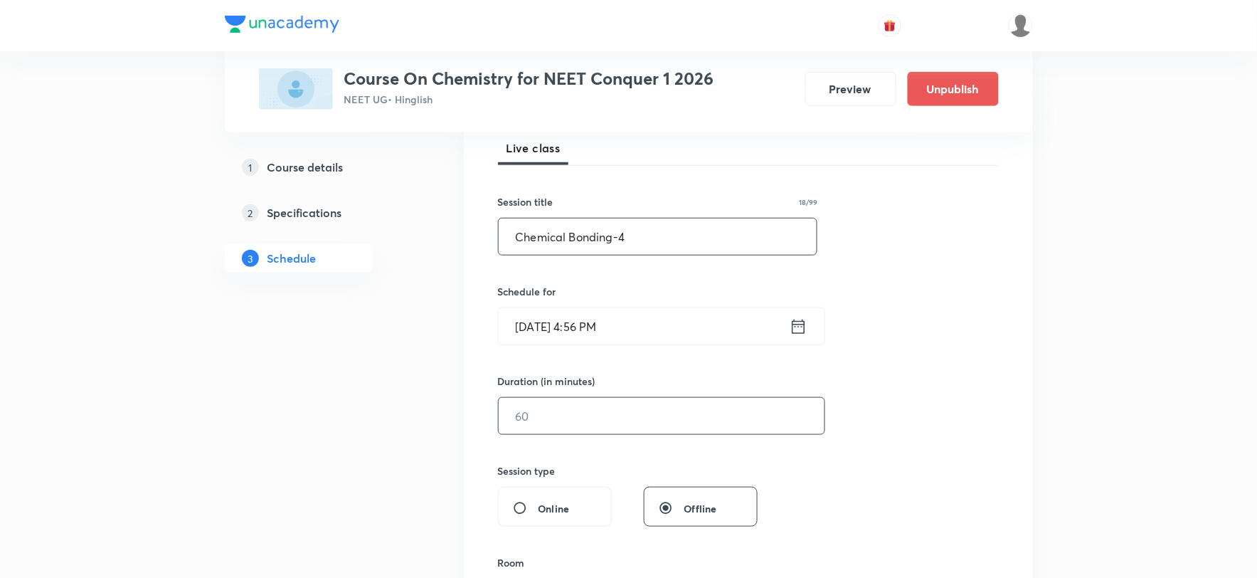
scroll to position [237, 0]
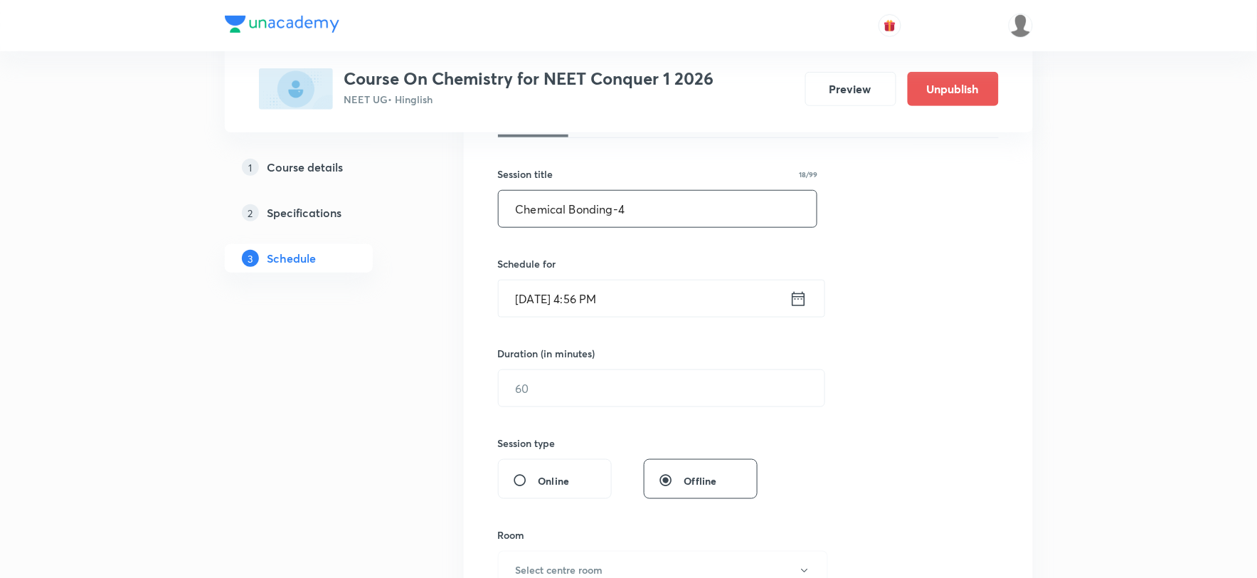
click at [615, 206] on input "Chemical Bonding-4" at bounding box center [658, 209] width 319 height 36
click at [616, 205] on input "Chemical Bonding-4" at bounding box center [658, 209] width 319 height 36
type input "Chemical Bonding Part-4"
click at [553, 287] on input "Aug 30, 2025, 4:56 PM" at bounding box center [644, 298] width 291 height 36
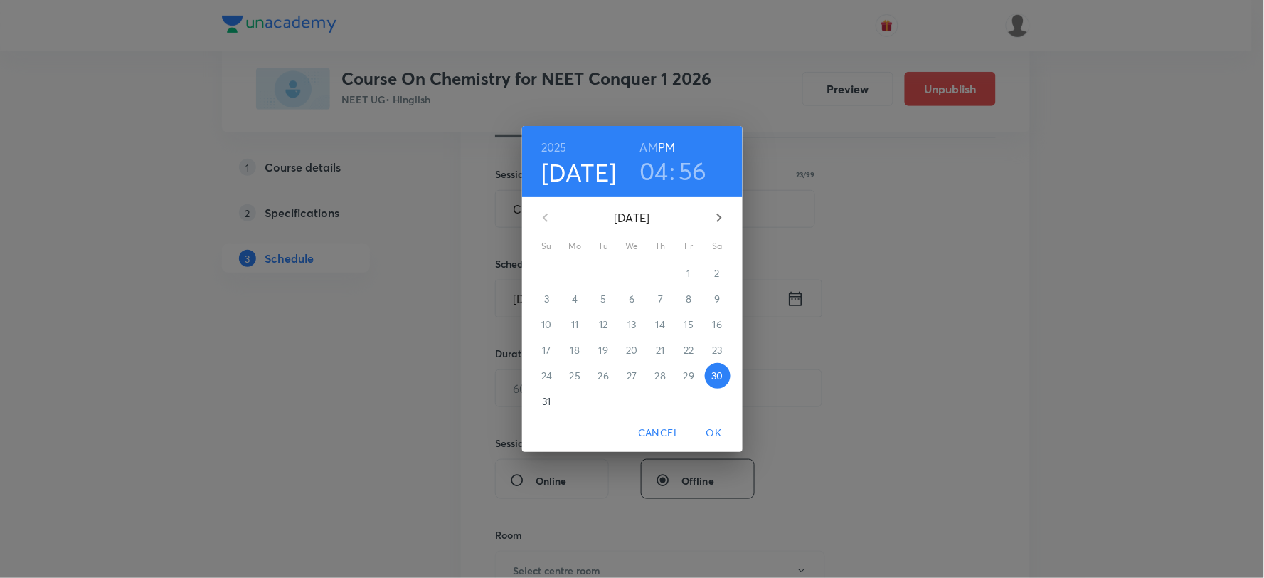
click at [544, 397] on p "31" at bounding box center [546, 401] width 9 height 14
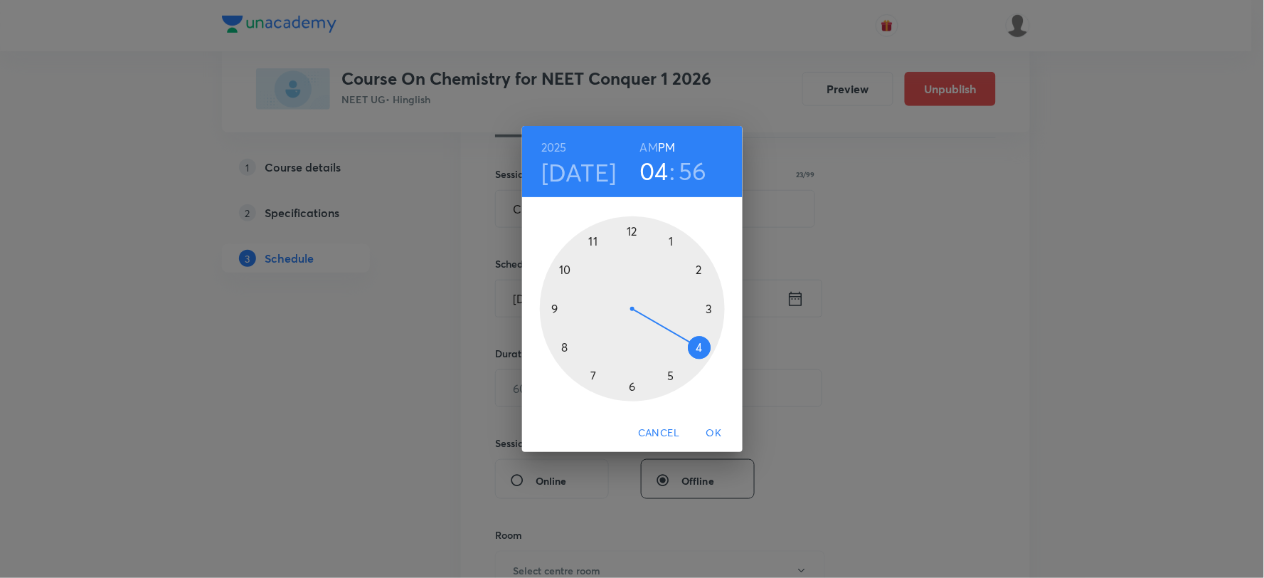
click at [646, 148] on h6 "AM" at bounding box center [649, 147] width 18 height 20
click at [553, 306] on div at bounding box center [632, 308] width 185 height 185
click at [630, 229] on div at bounding box center [632, 308] width 185 height 185
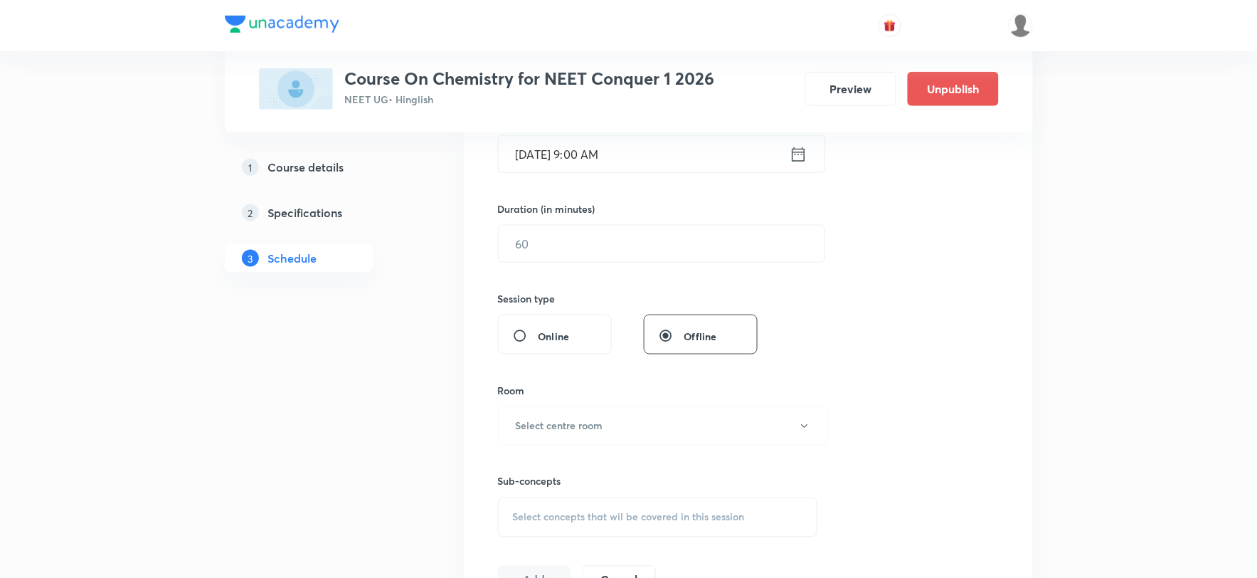
scroll to position [395, 0]
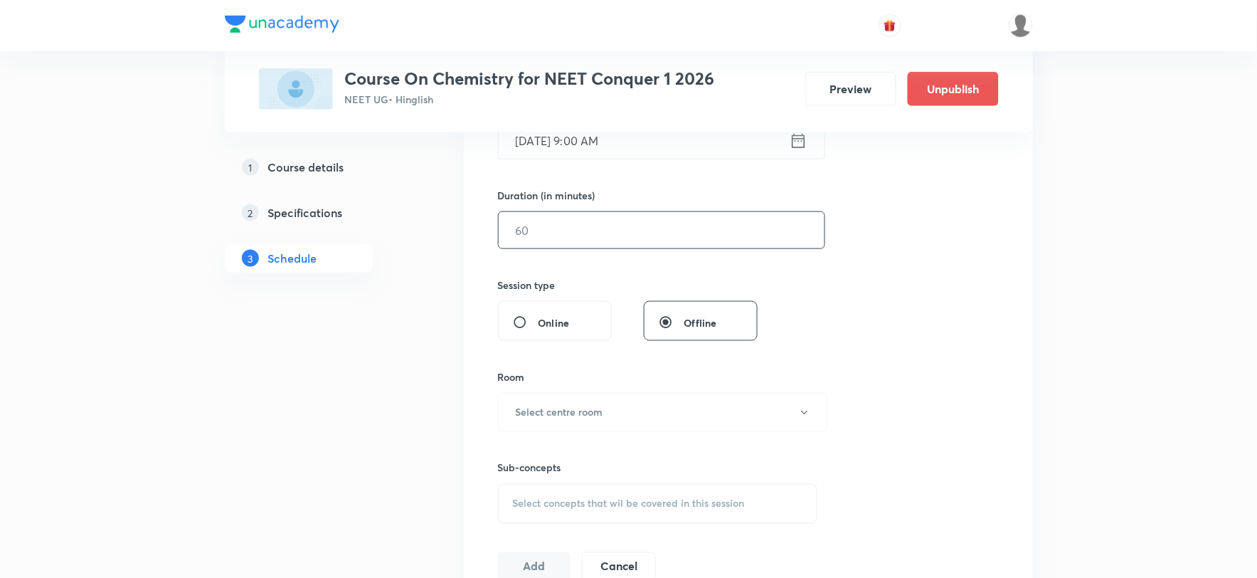
click at [560, 221] on input "text" at bounding box center [662, 230] width 326 height 36
type input "75"
click at [546, 395] on button "Select centre room" at bounding box center [663, 412] width 330 height 39
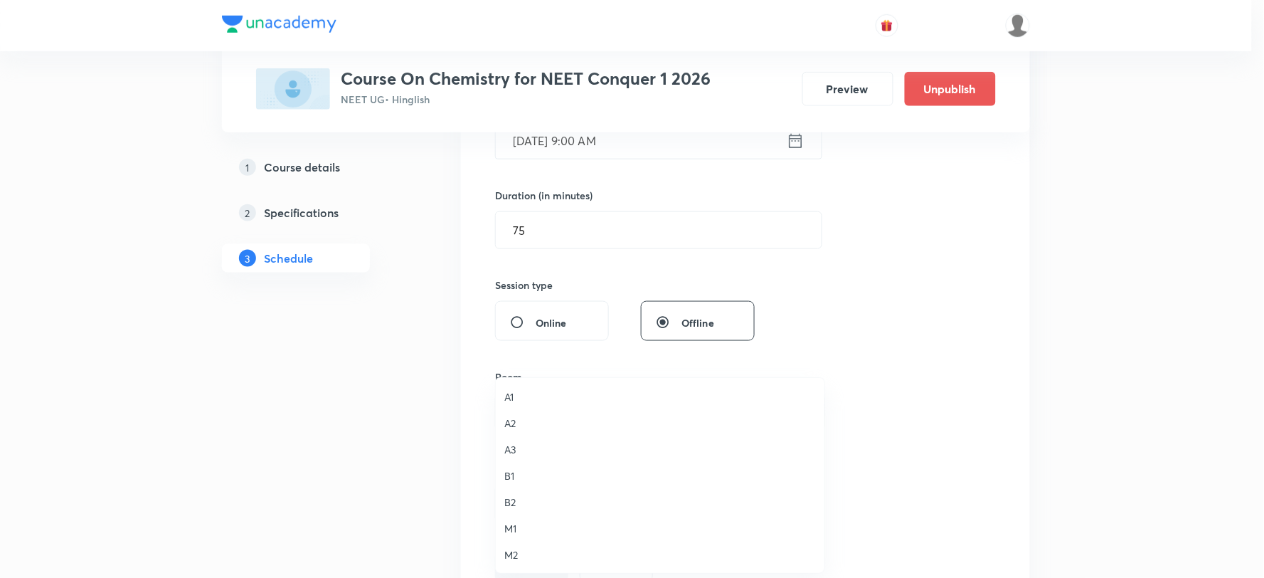
click at [516, 534] on span "M1" at bounding box center [660, 528] width 312 height 15
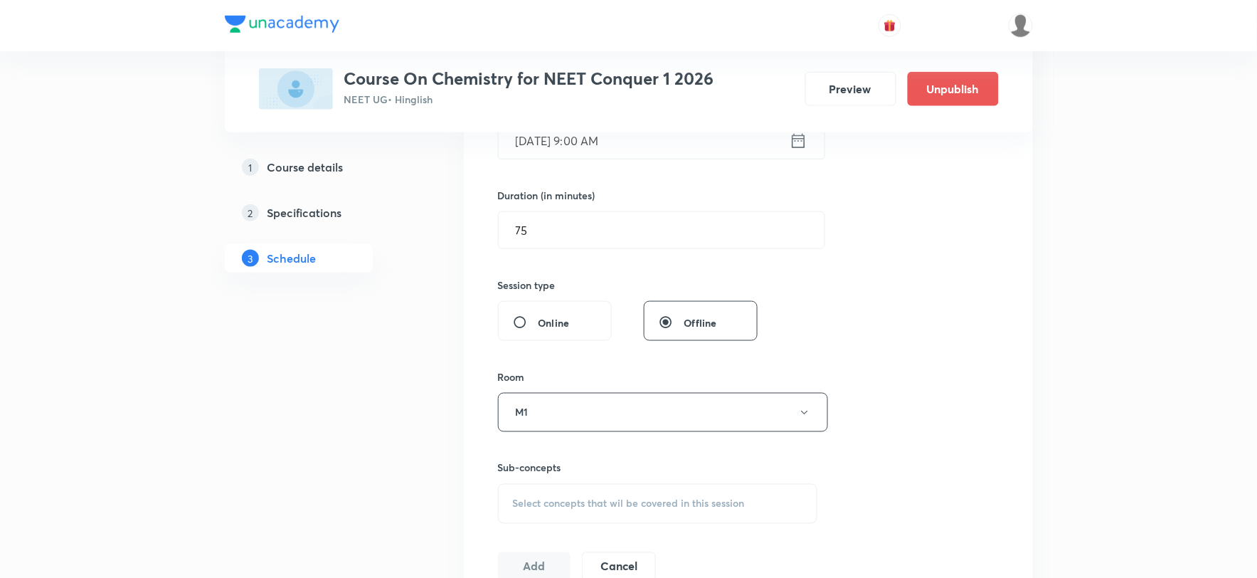
scroll to position [553, 0]
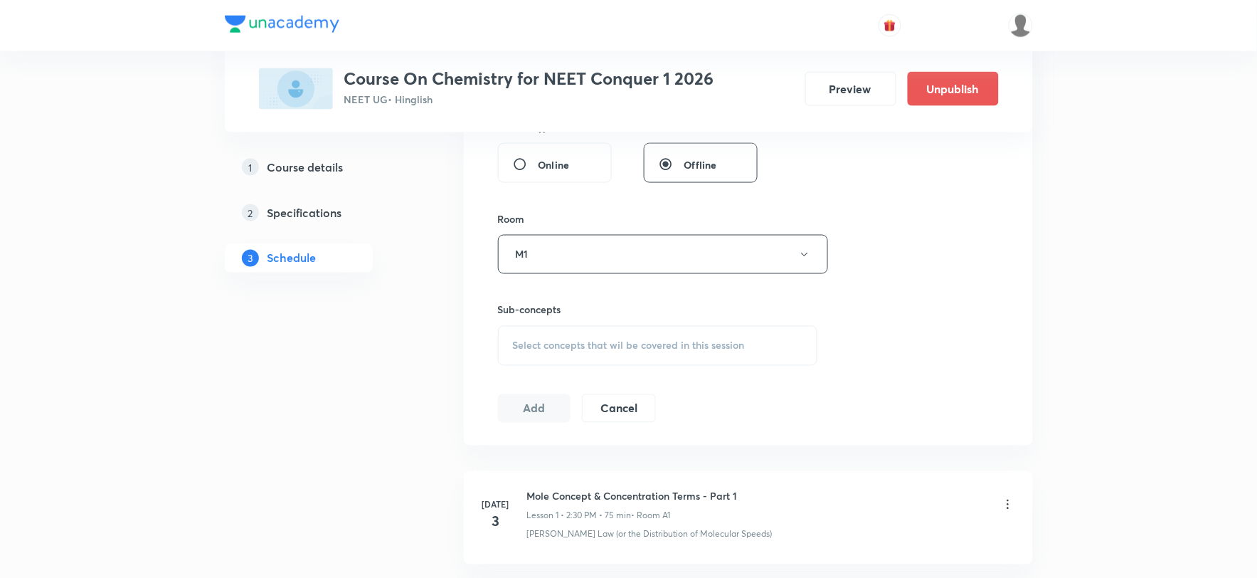
click at [576, 336] on div "Select concepts that wil be covered in this session" at bounding box center [658, 346] width 320 height 40
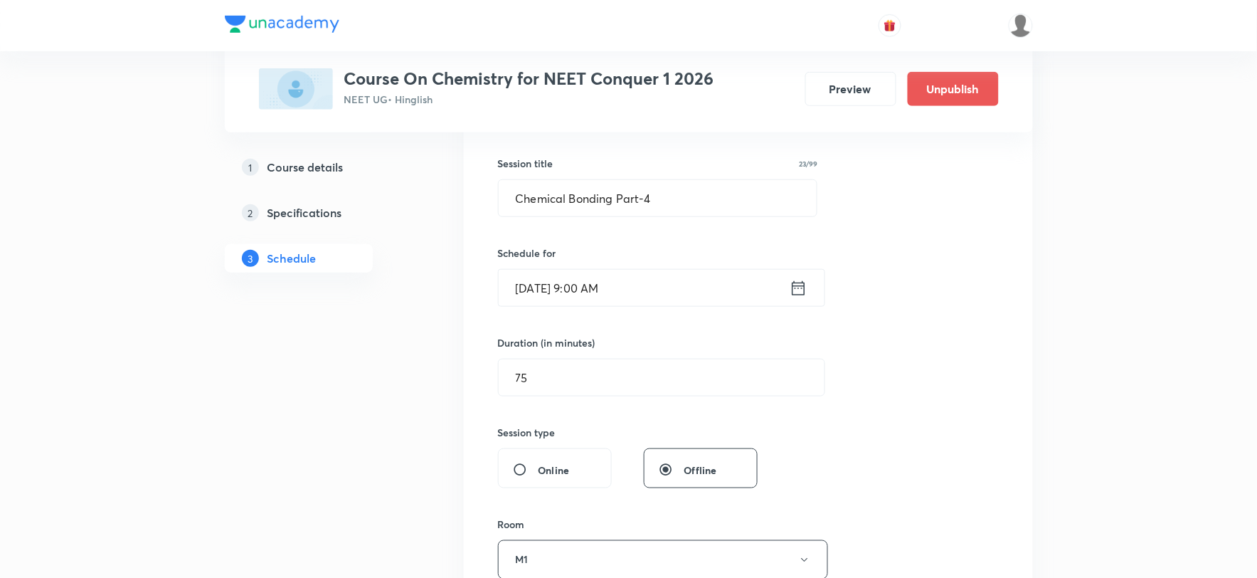
scroll to position [158, 0]
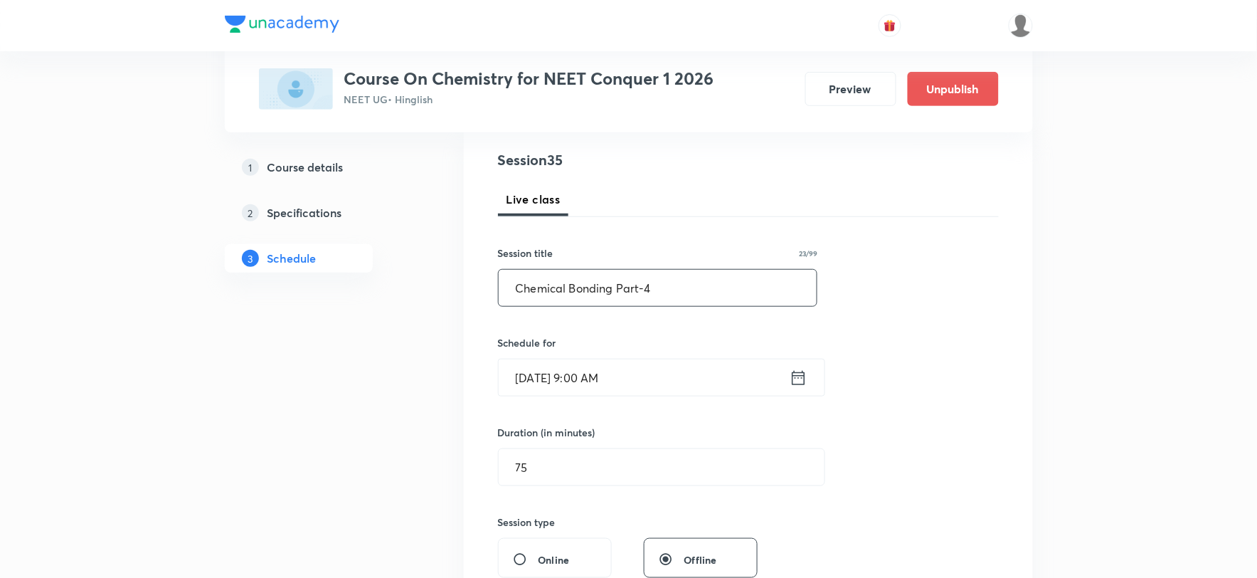
drag, startPoint x: 581, startPoint y: 294, endPoint x: 450, endPoint y: 295, distance: 130.9
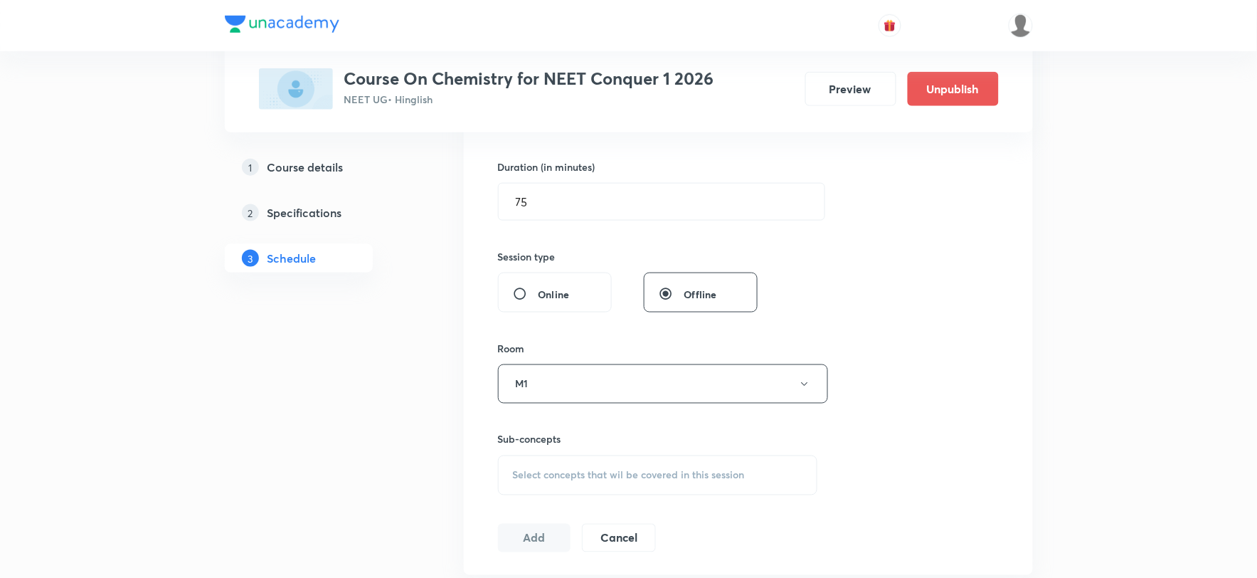
scroll to position [474, 0]
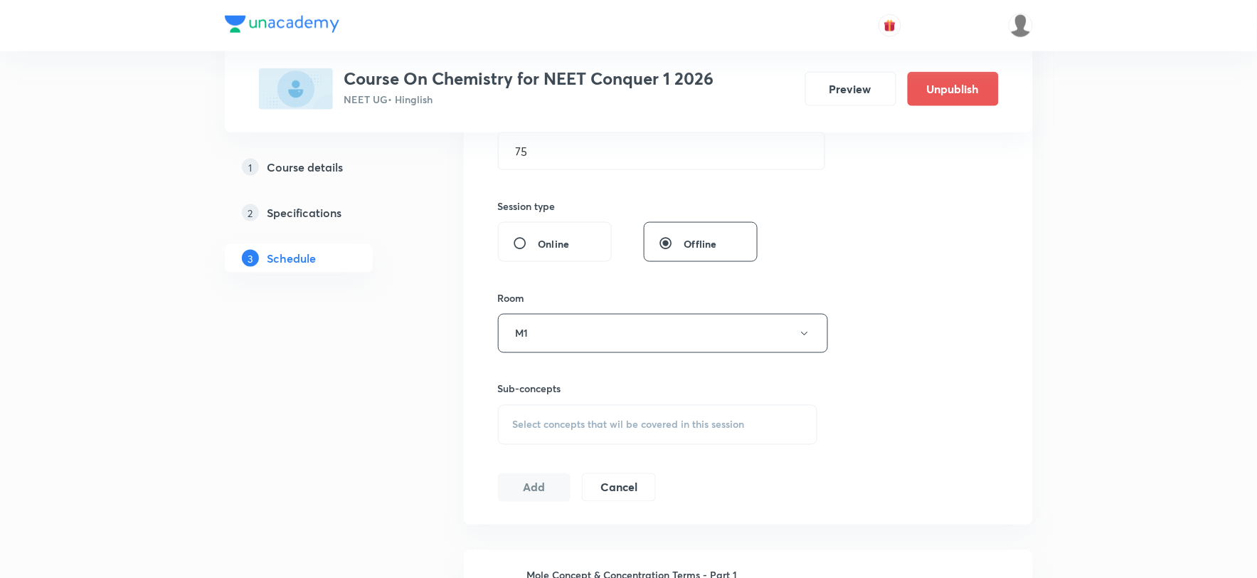
click at [557, 419] on span "Select concepts that wil be covered in this session" at bounding box center [629, 424] width 232 height 11
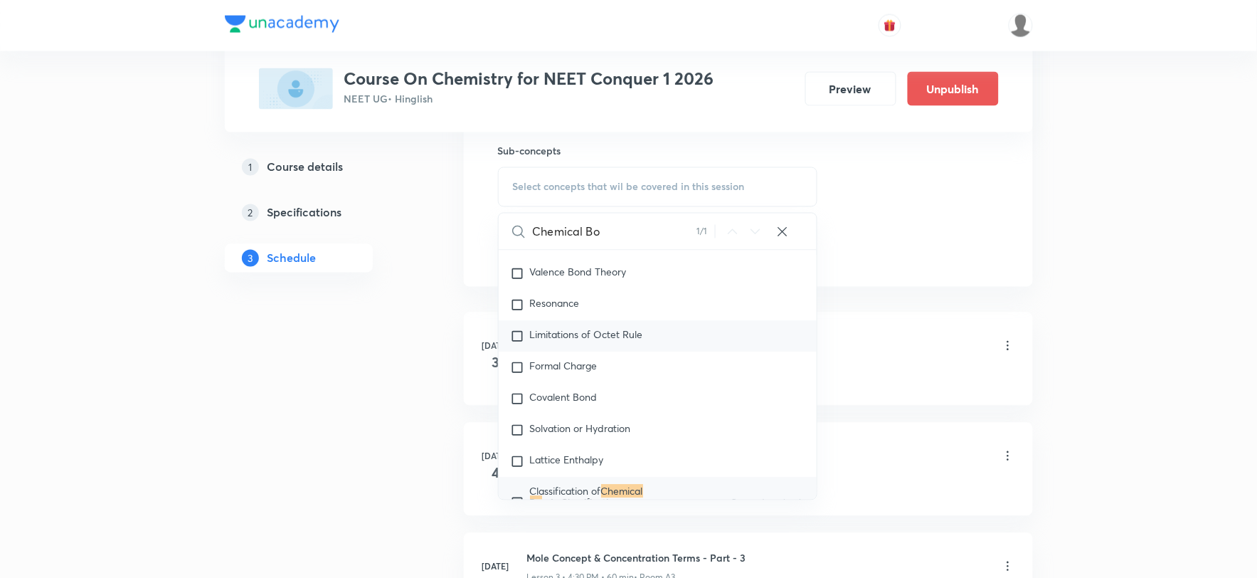
scroll to position [9320, 0]
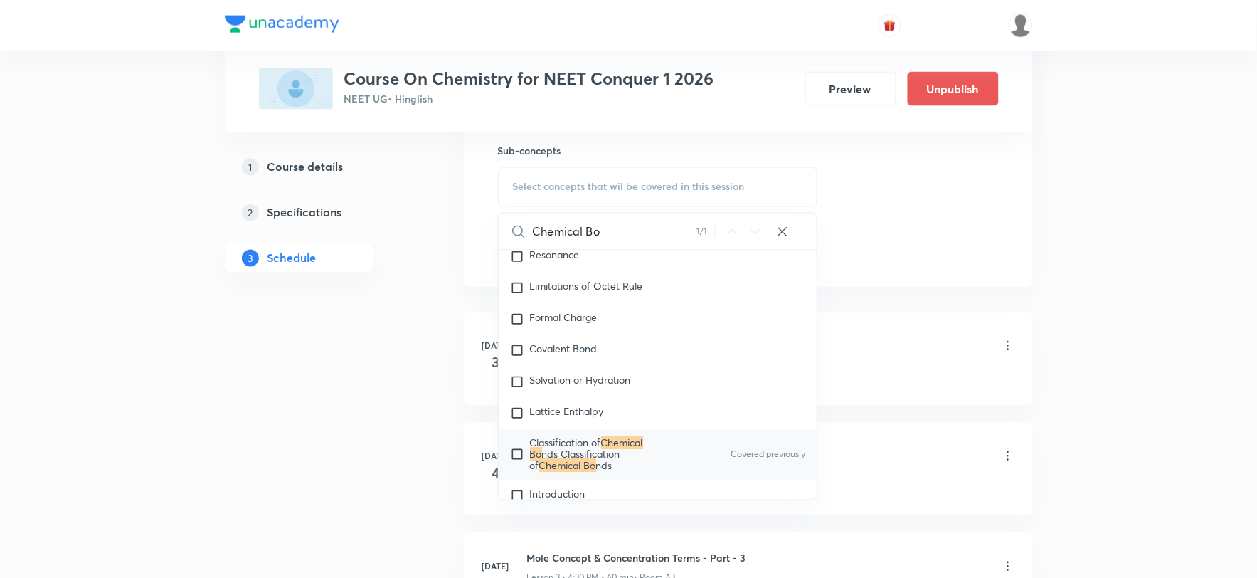
type input "Chemical Bo"
click at [595, 448] on span "nds Classification of" at bounding box center [575, 459] width 90 height 25
checkbox input "true"
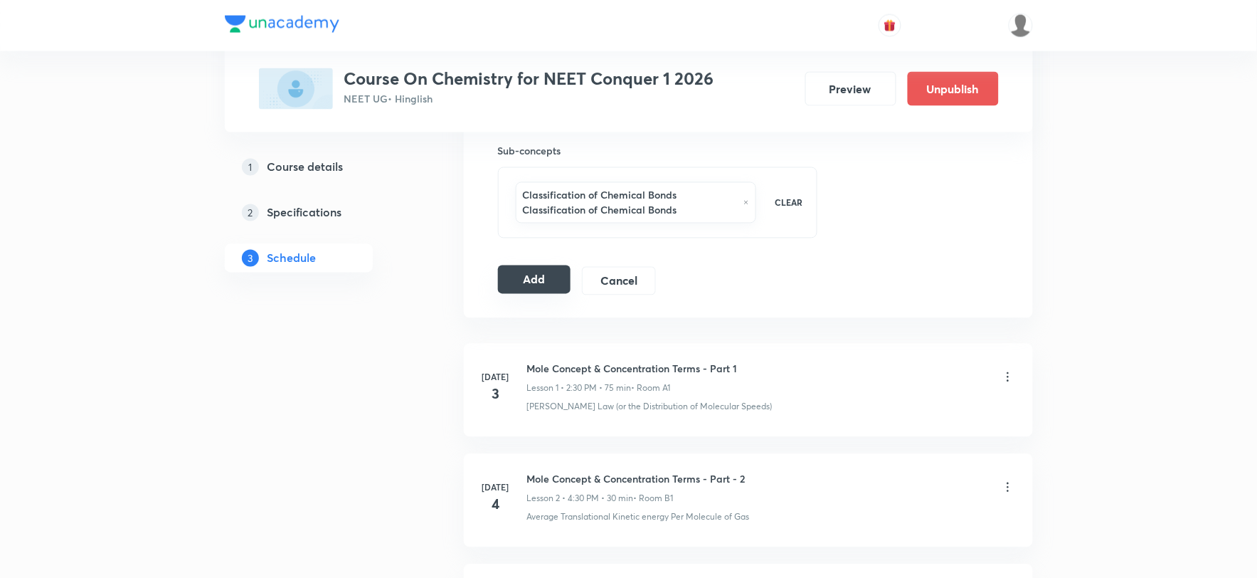
click at [527, 282] on button "Add" at bounding box center [534, 279] width 73 height 28
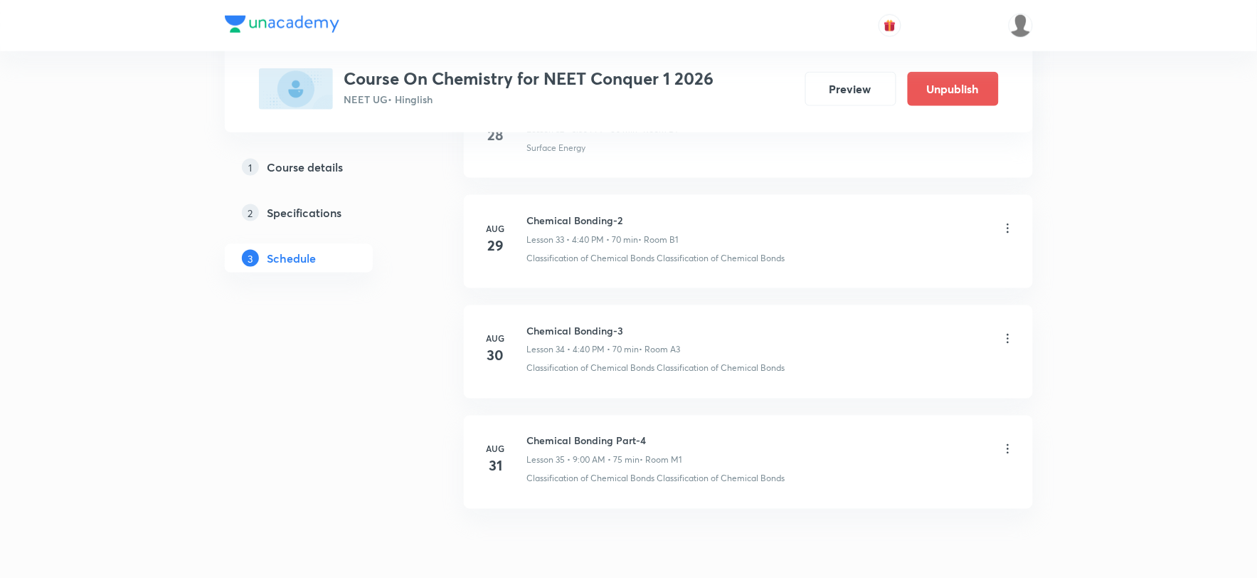
scroll to position [3772, 0]
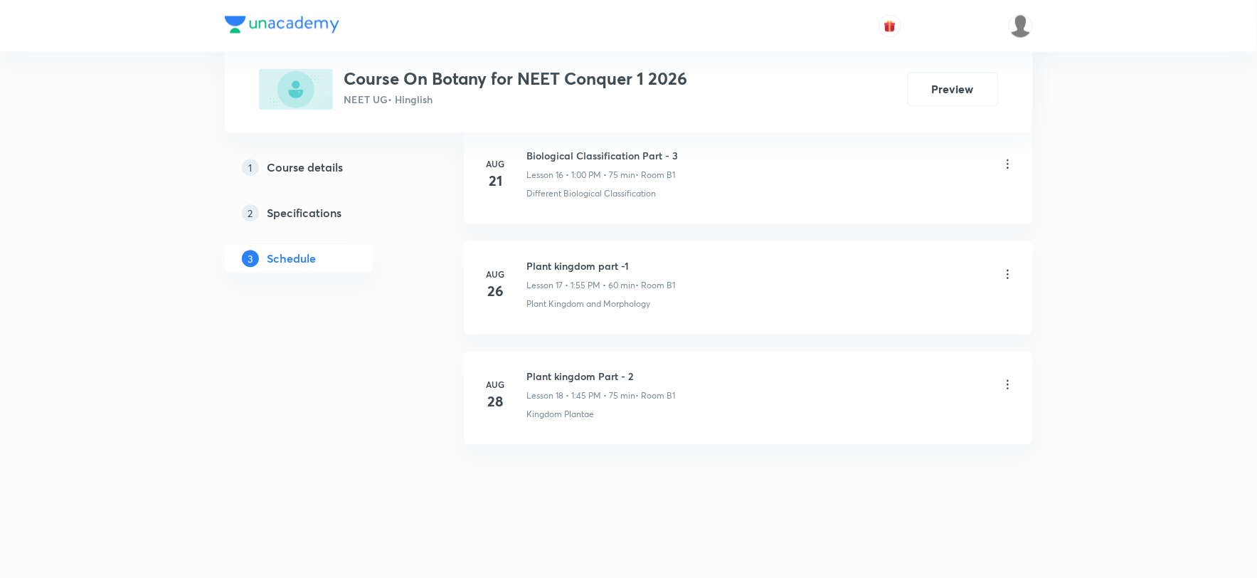
click at [560, 381] on h6 "Plant kingdom Part - 2" at bounding box center [601, 376] width 149 height 15
copy h6 "Plant kingdom Part - 2"
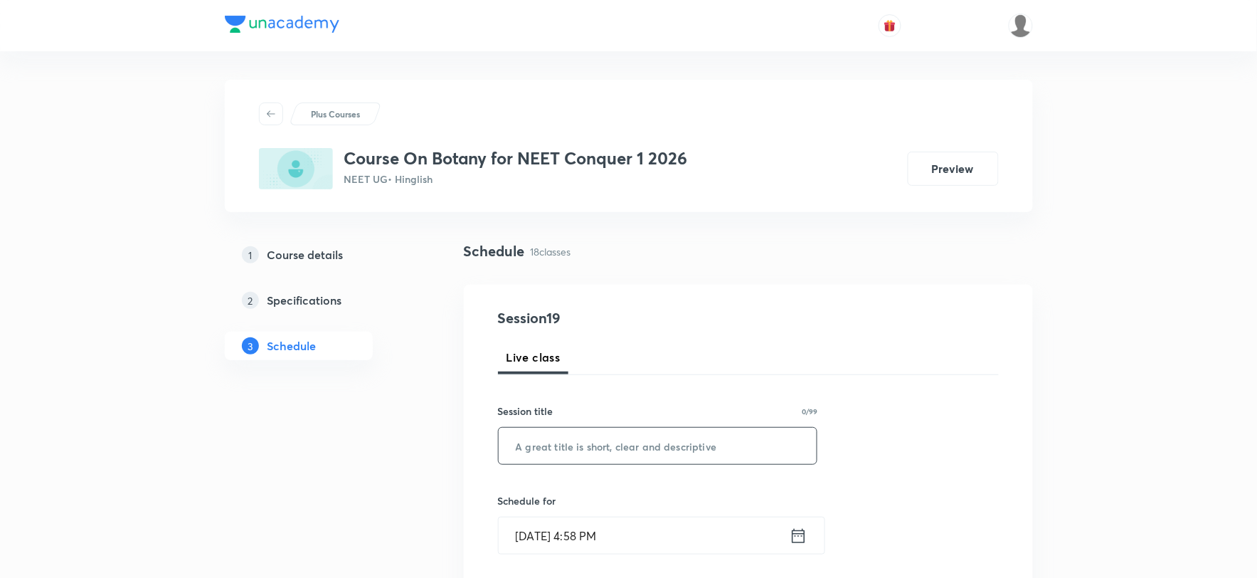
click at [649, 433] on input "text" at bounding box center [658, 446] width 319 height 36
paste input "Plant kingdom Part - 2"
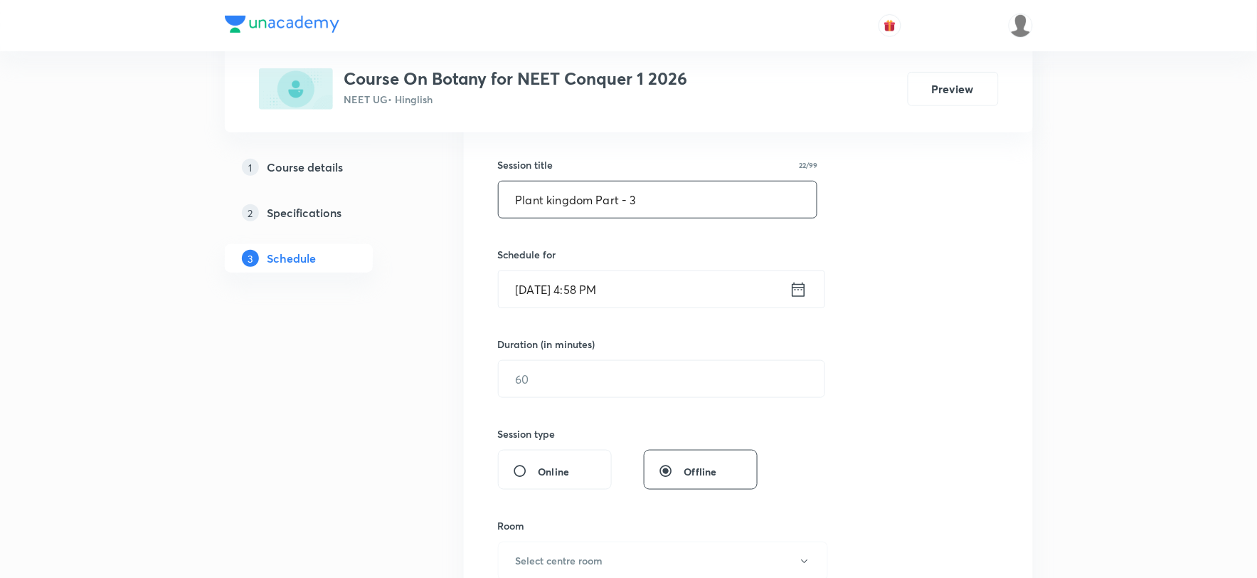
scroll to position [316, 0]
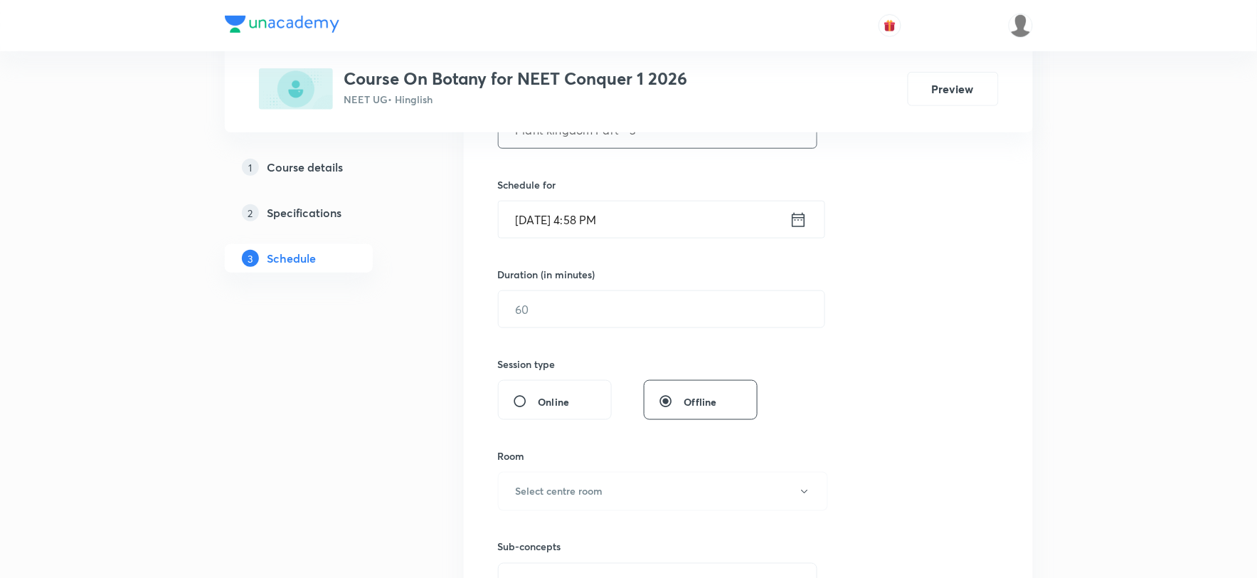
type input "Plant kingdom Part - 3"
click at [579, 215] on input "[DATE] 4:58 PM" at bounding box center [644, 219] width 291 height 36
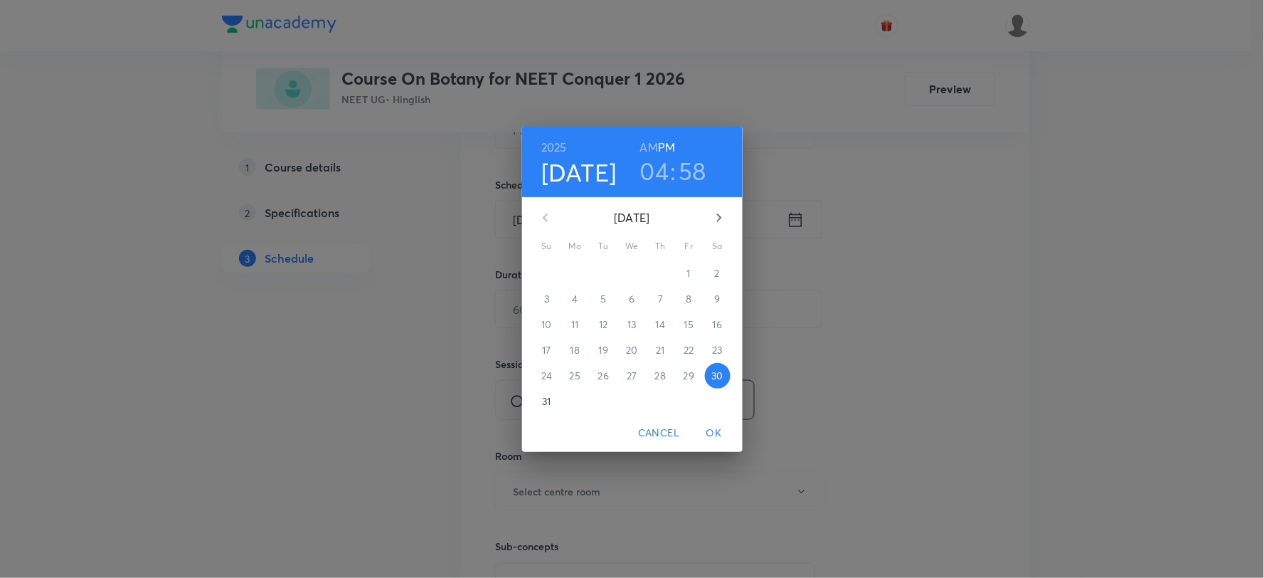
click at [543, 396] on p "31" at bounding box center [546, 401] width 9 height 14
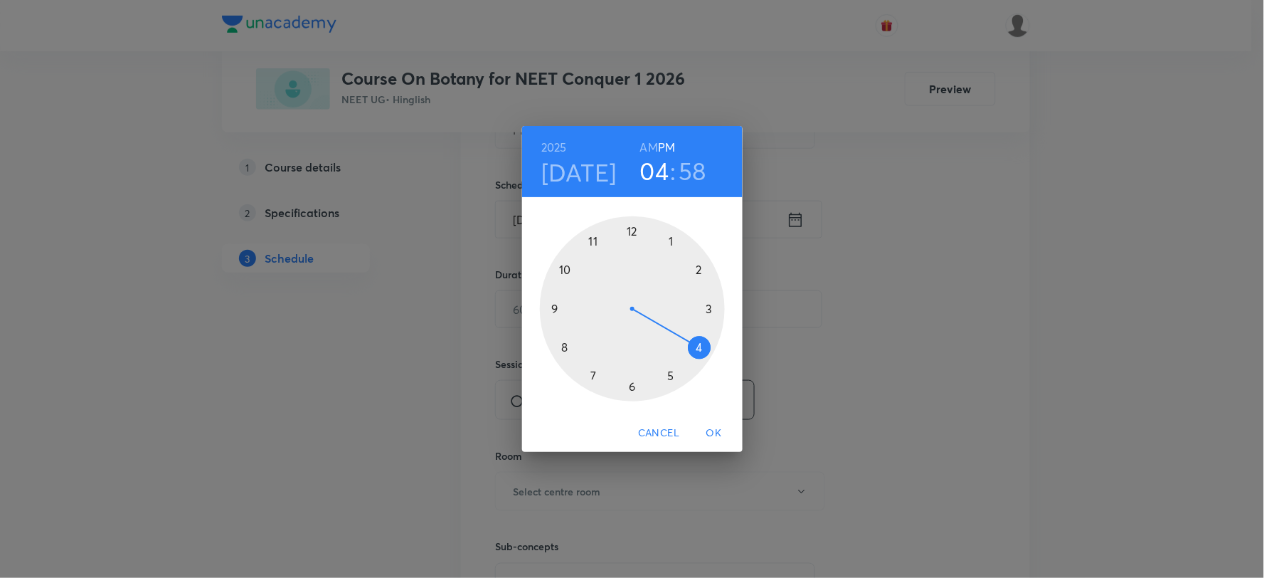
click at [650, 143] on h6 "AM" at bounding box center [649, 147] width 18 height 20
click at [564, 268] on div at bounding box center [632, 308] width 185 height 185
click at [630, 385] on div at bounding box center [632, 308] width 185 height 185
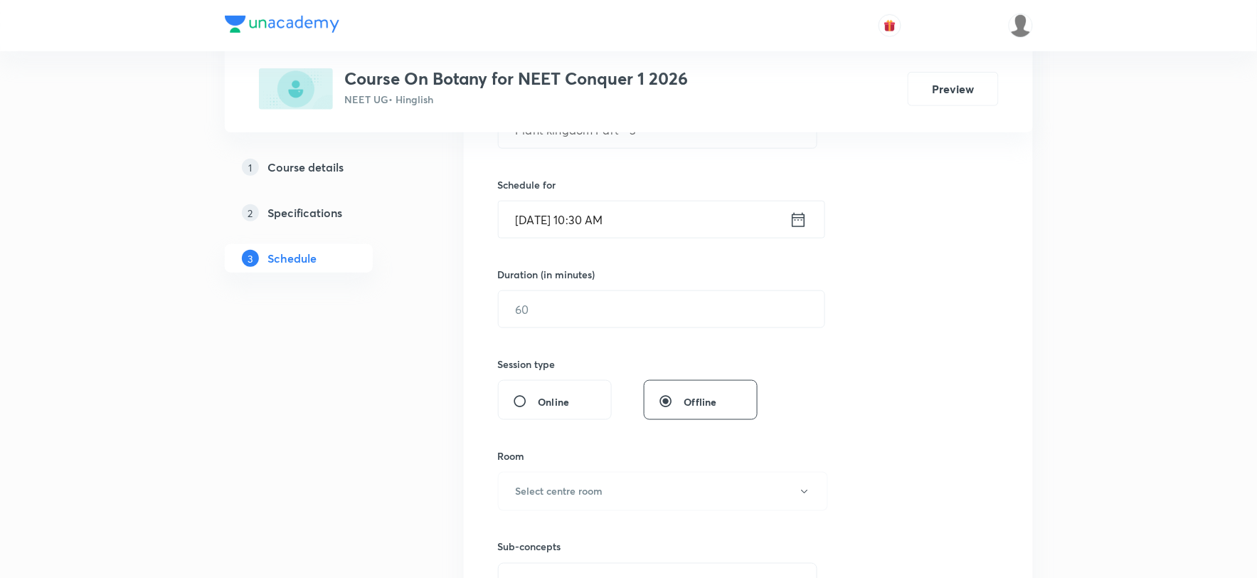
scroll to position [395, 0]
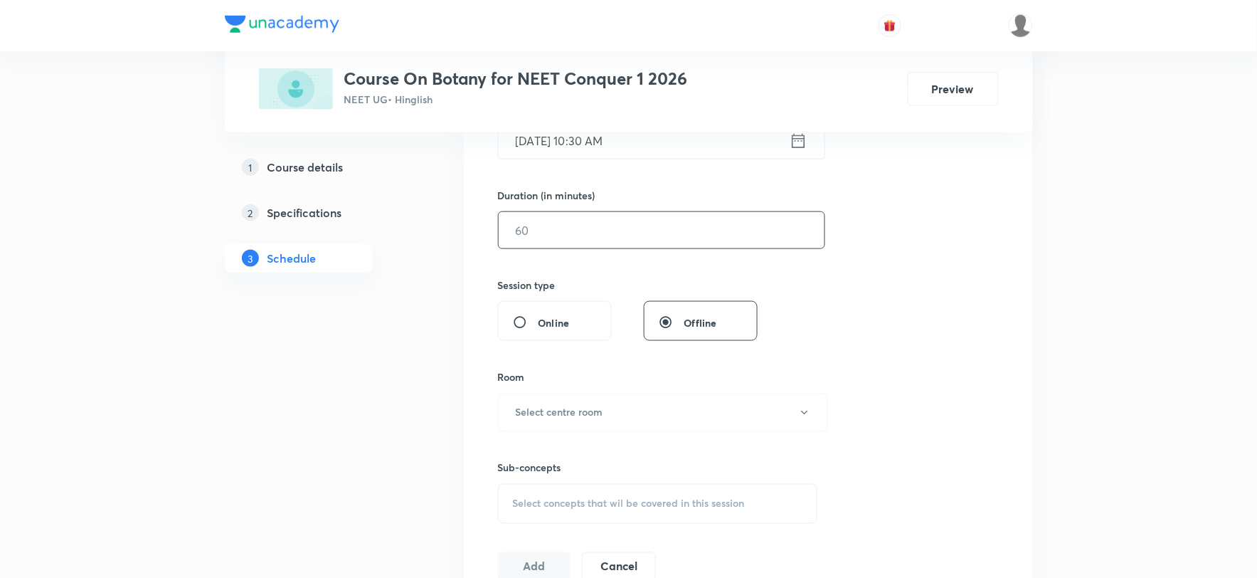
click at [561, 245] on input "text" at bounding box center [662, 230] width 326 height 36
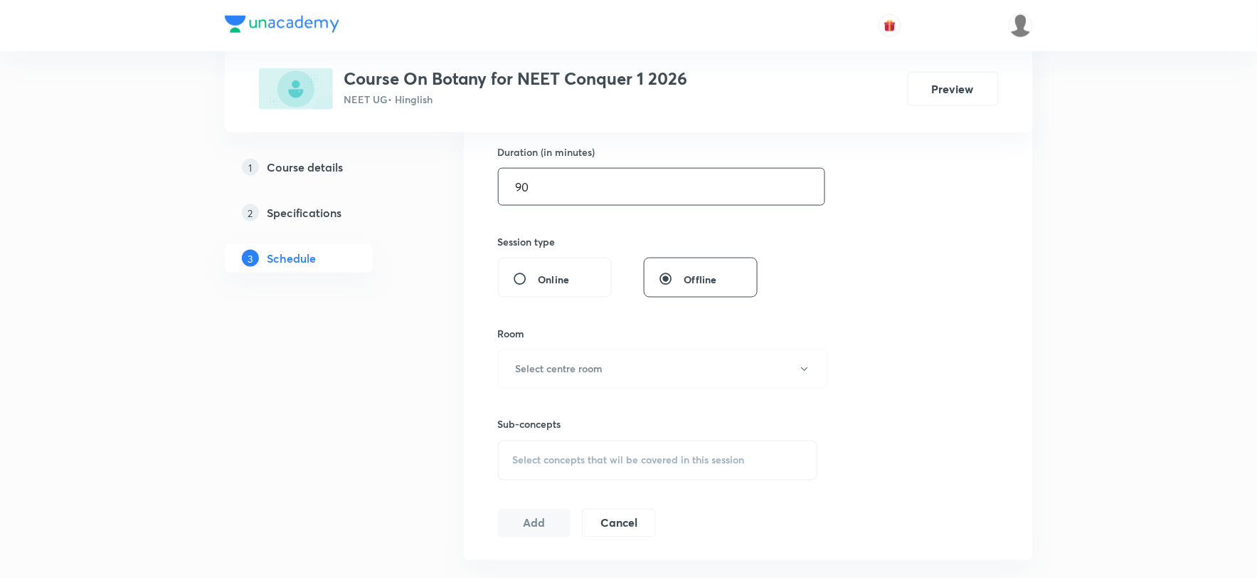
scroll to position [474, 0]
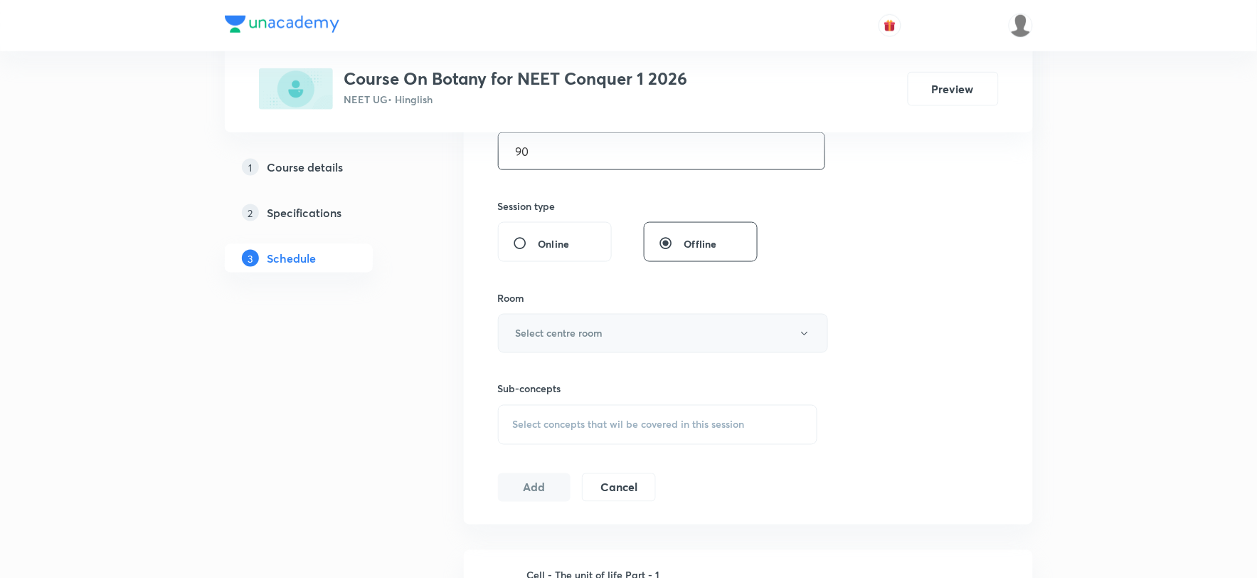
type input "90"
click at [590, 332] on h6 "Select centre room" at bounding box center [560, 333] width 88 height 15
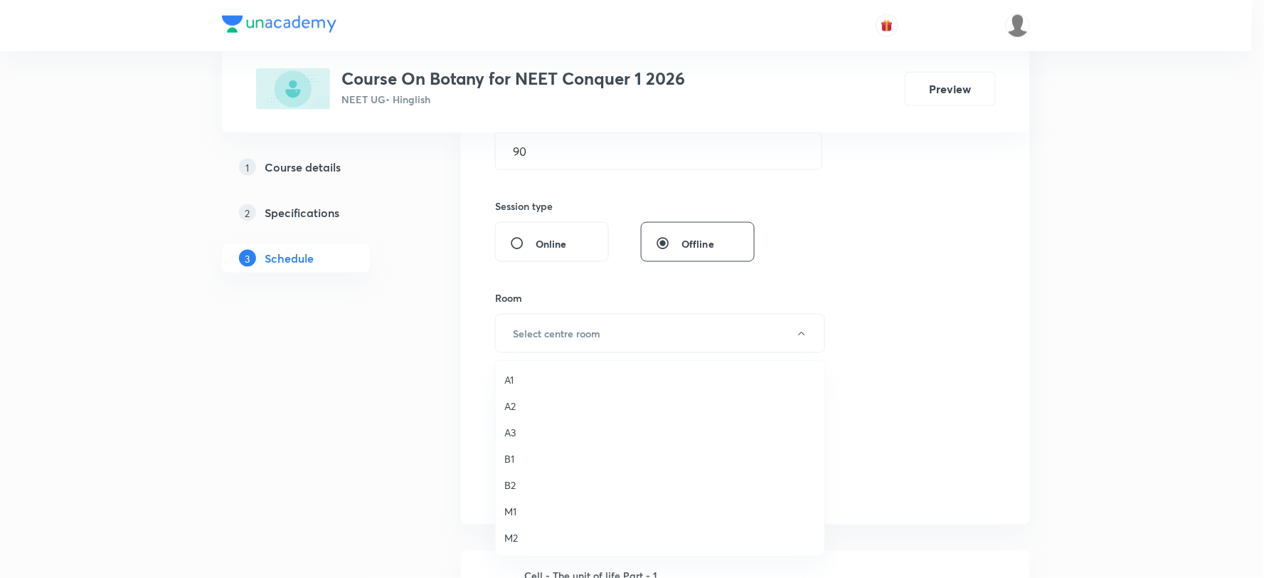
click at [513, 507] on span "M1" at bounding box center [660, 511] width 312 height 15
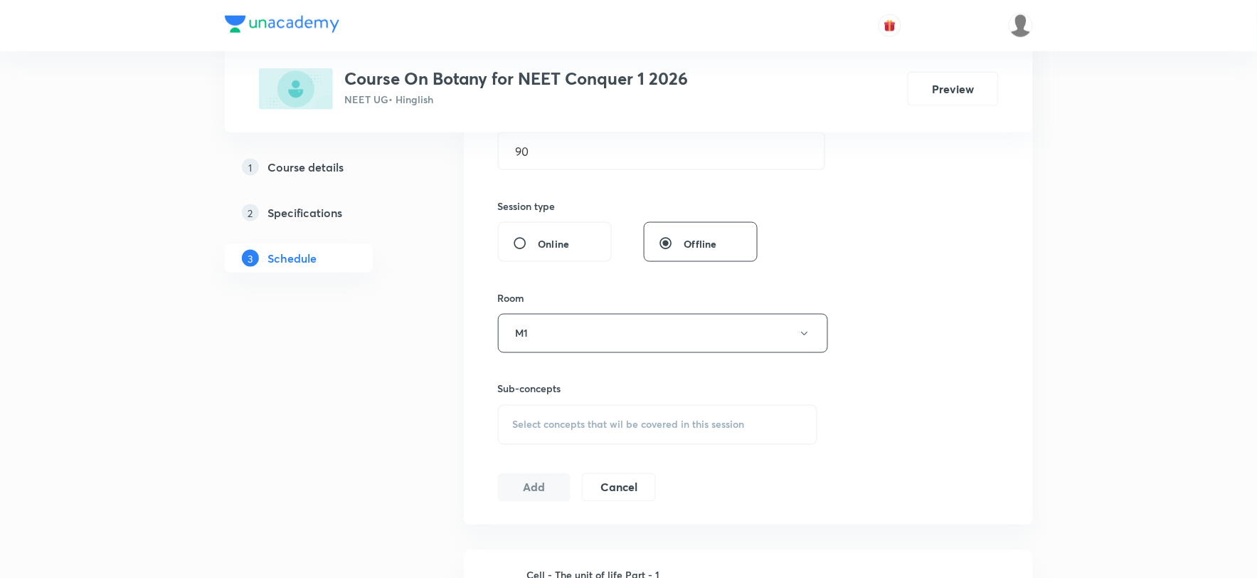
click at [551, 415] on div "Select concepts that wil be covered in this session" at bounding box center [658, 425] width 320 height 40
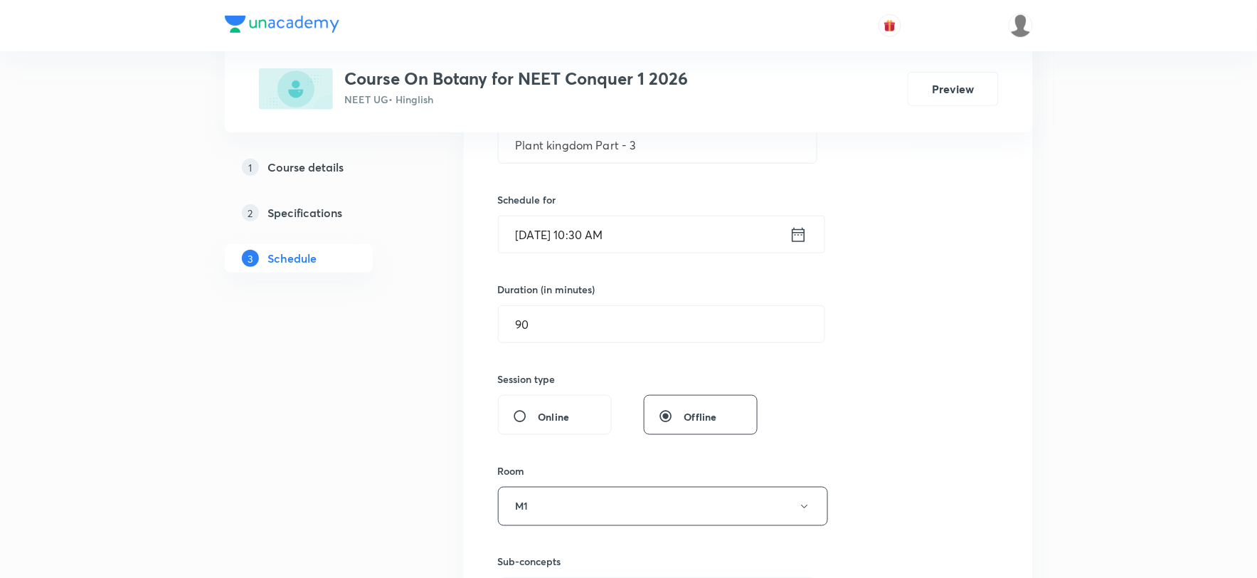
scroll to position [158, 0]
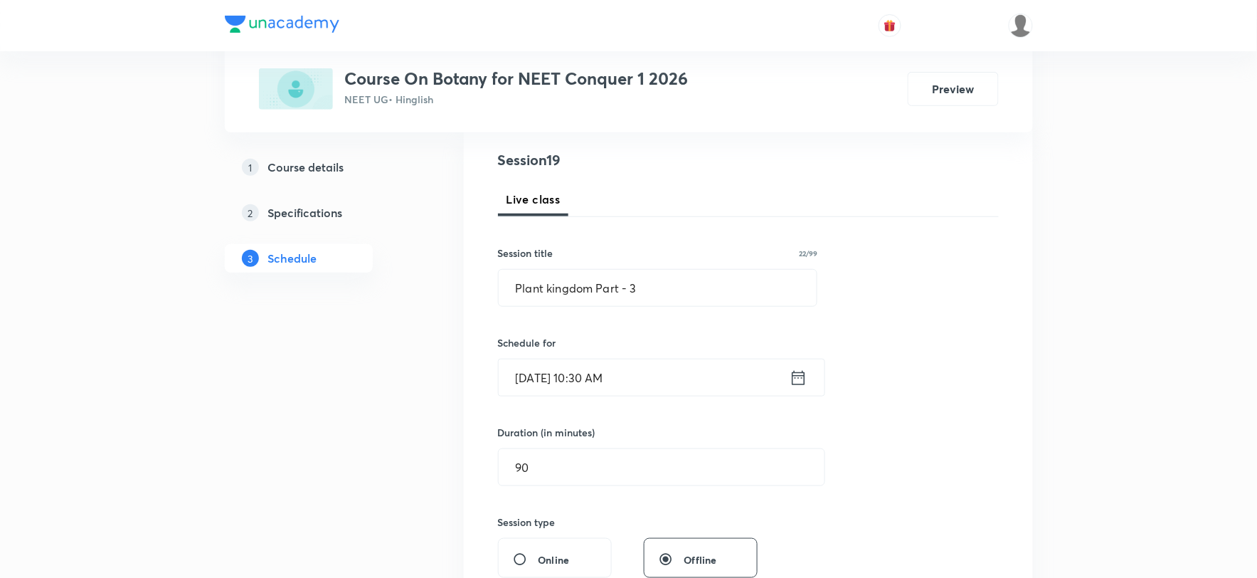
drag, startPoint x: 551, startPoint y: 287, endPoint x: 371, endPoint y: 304, distance: 180.8
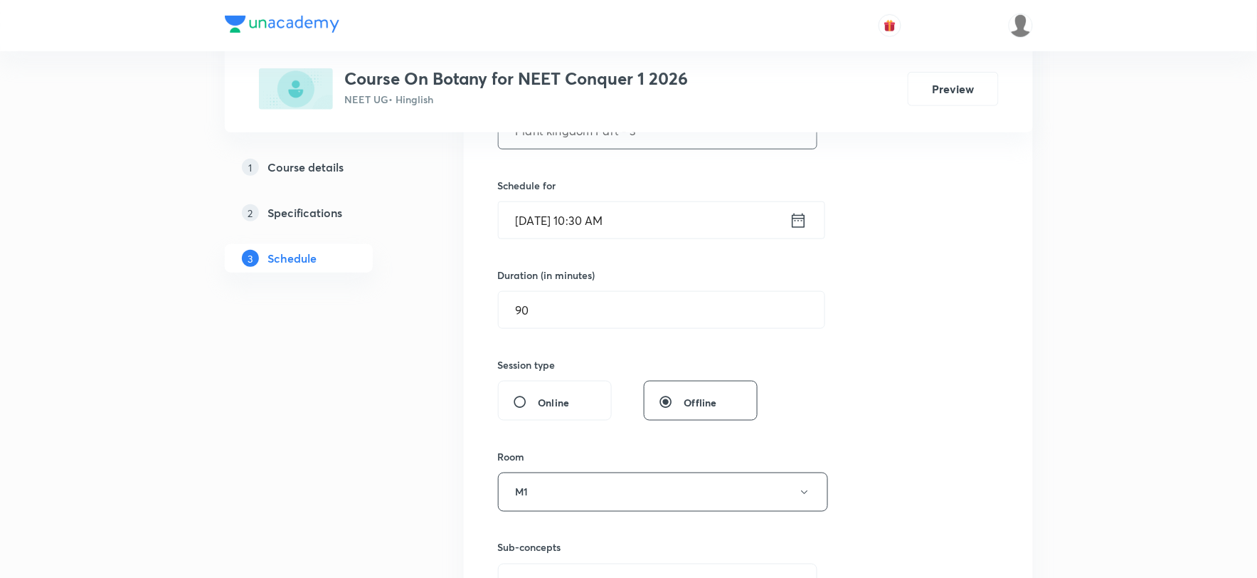
scroll to position [553, 0]
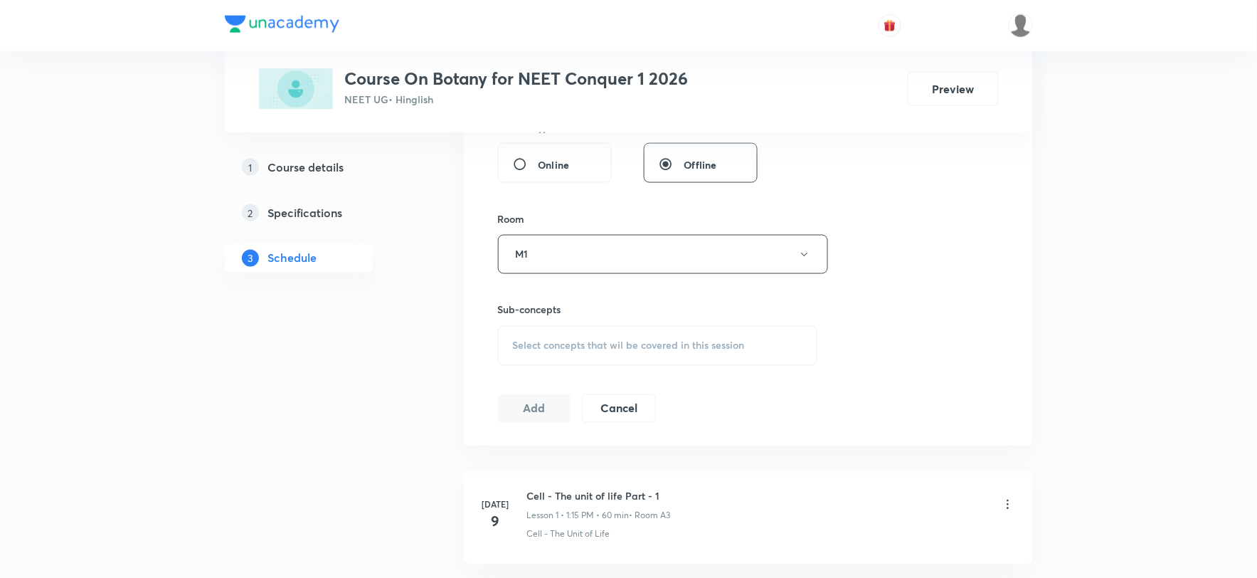
click at [568, 349] on span "Select concepts that wil be covered in this session" at bounding box center [629, 345] width 232 height 11
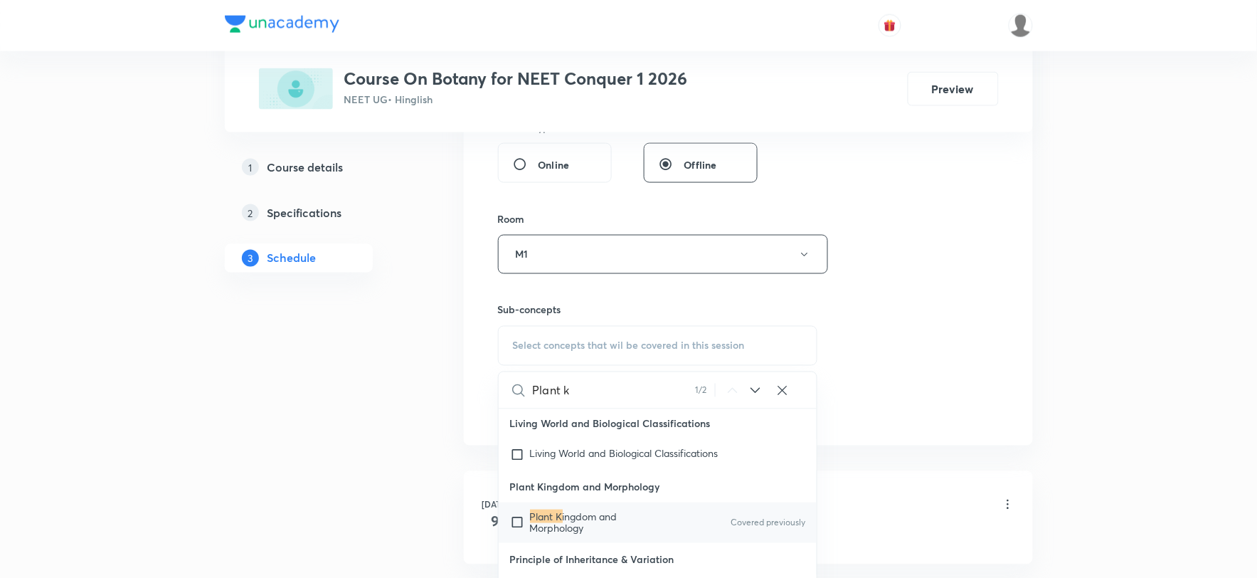
scroll to position [65273, 0]
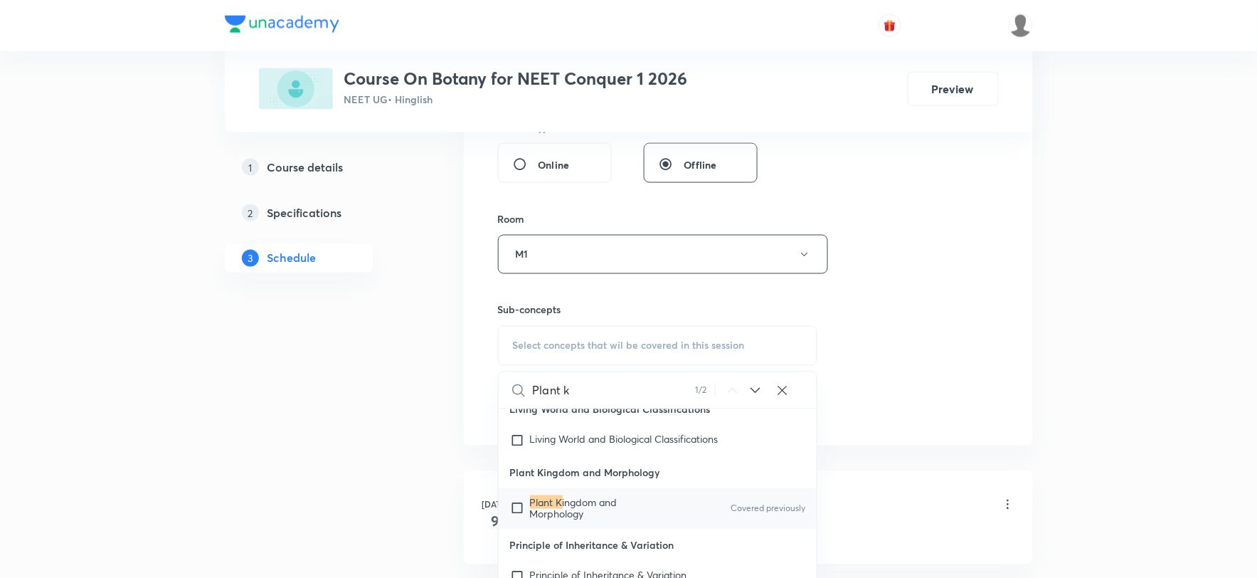
type input "Plant k"
click at [568, 495] on span "ingdom and Morphology" at bounding box center [574, 507] width 88 height 25
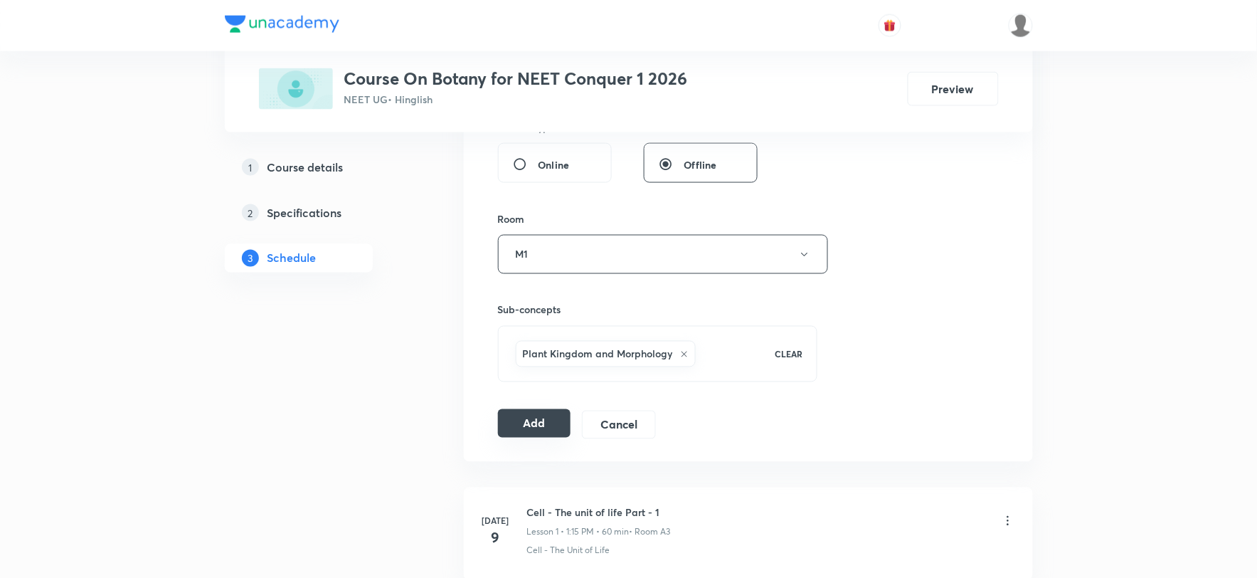
drag, startPoint x: 519, startPoint y: 435, endPoint x: 509, endPoint y: 428, distance: 12.4
click at [517, 435] on button "Add" at bounding box center [534, 423] width 73 height 28
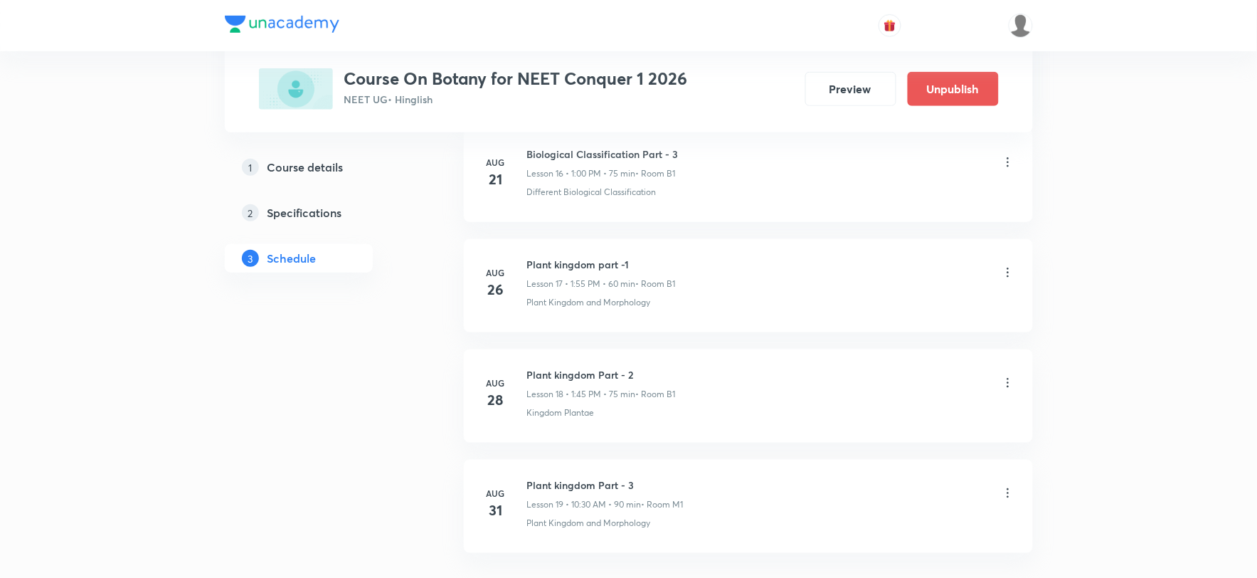
scroll to position [2006, 0]
click at [1005, 382] on icon at bounding box center [1008, 384] width 14 height 14
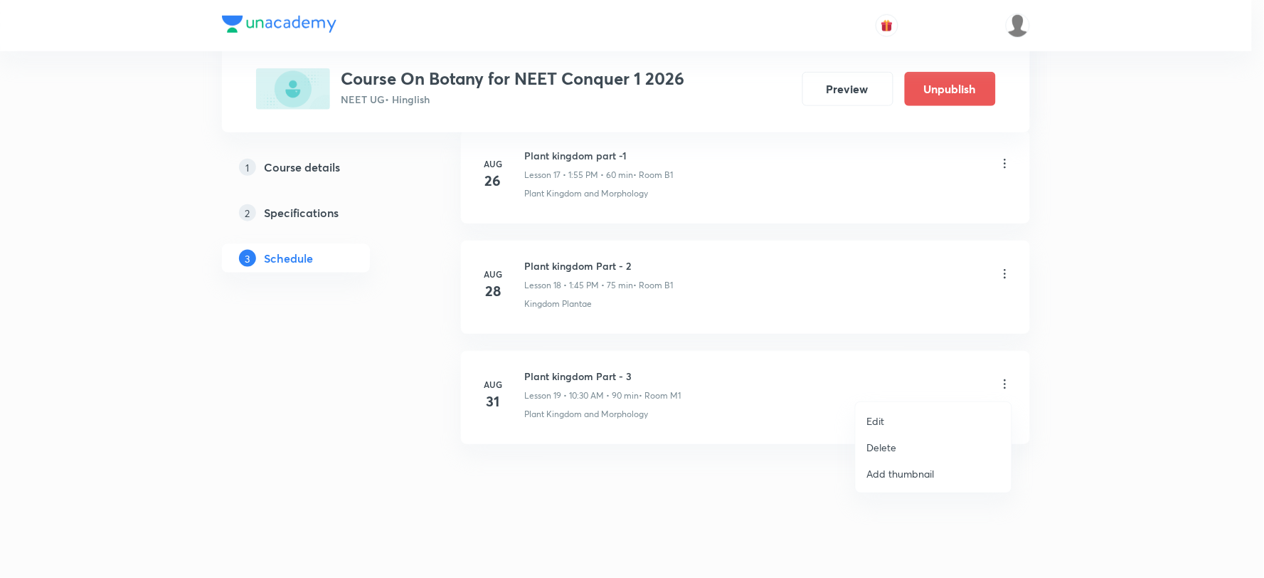
click at [892, 423] on li "Edit" at bounding box center [934, 421] width 156 height 26
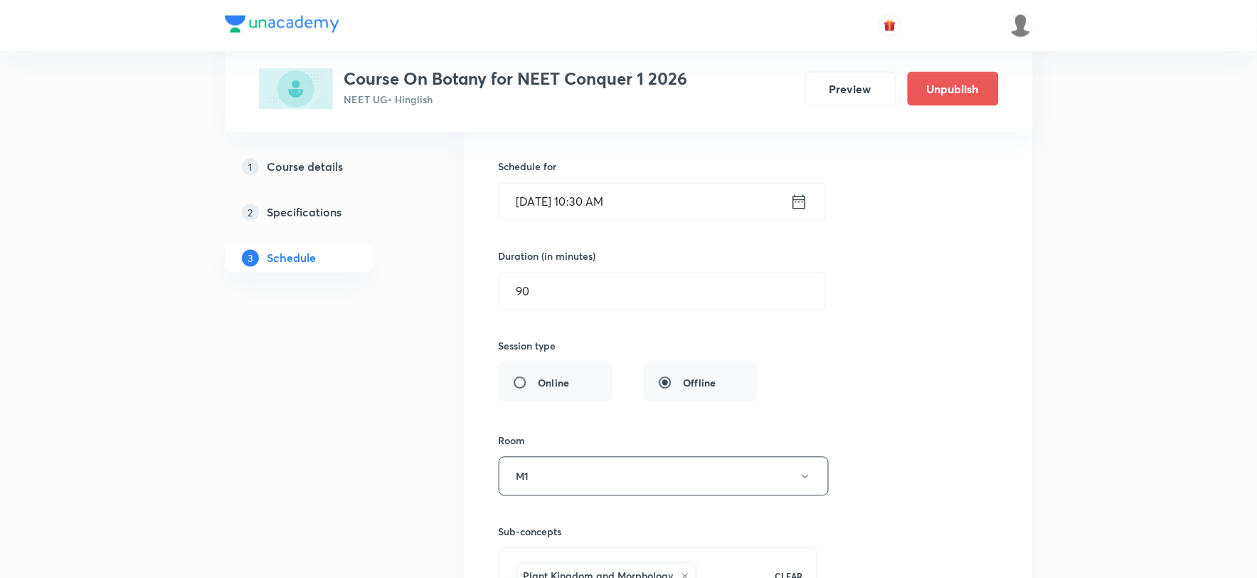
scroll to position [2401, 0]
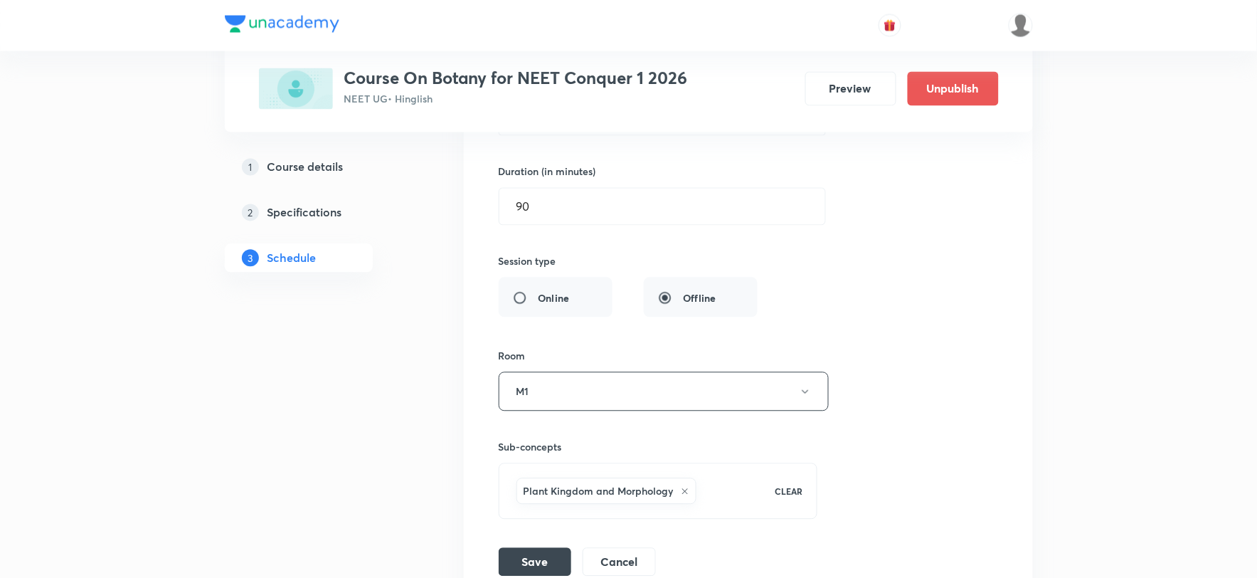
click at [684, 489] on icon at bounding box center [685, 491] width 9 height 9
click at [684, 489] on span "Select concepts that wil be covered in this session" at bounding box center [630, 482] width 232 height 11
